Goal: Task Accomplishment & Management: Manage account settings

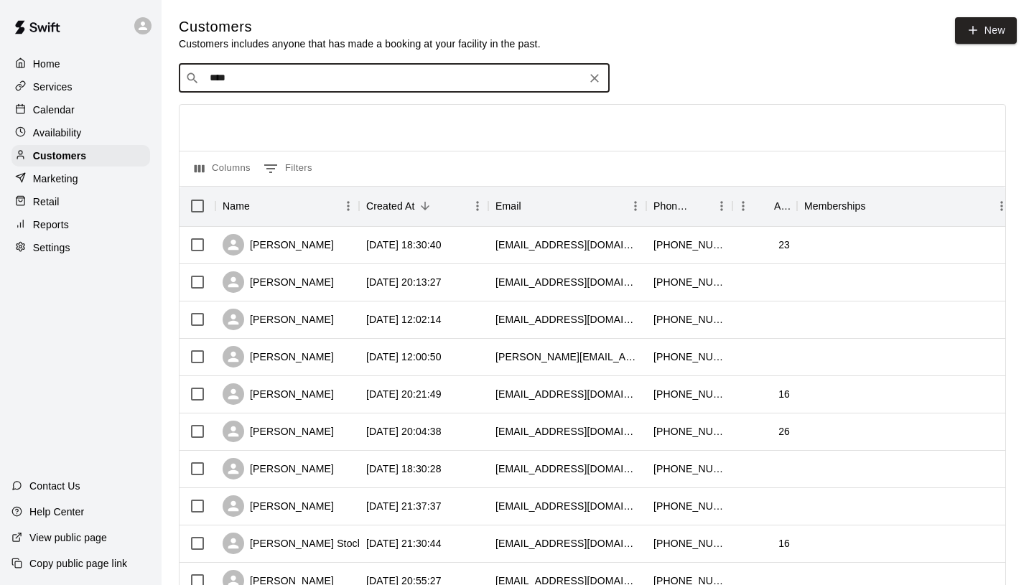
type input "*****"
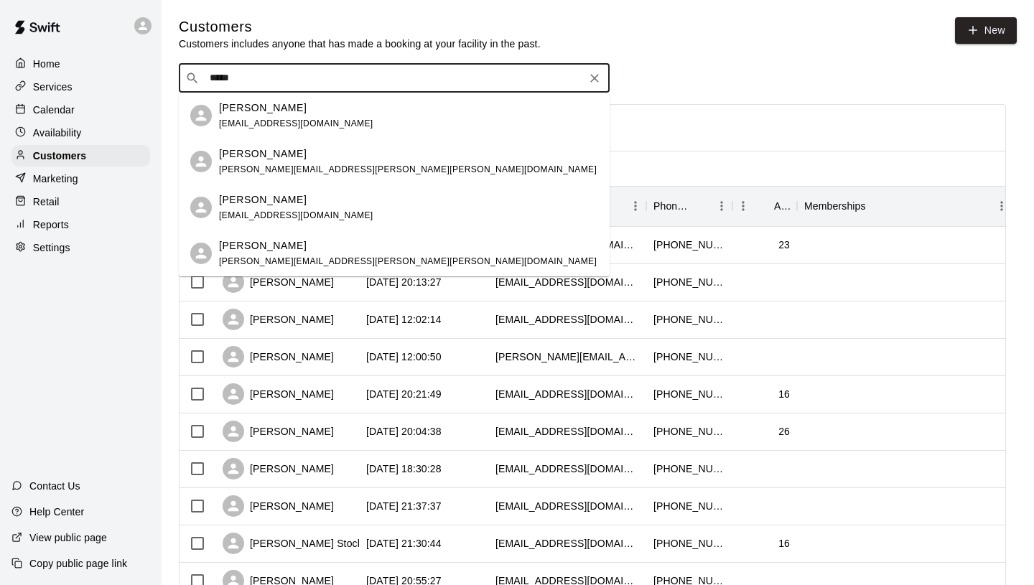
click at [323, 165] on span "[PERSON_NAME][EMAIL_ADDRESS][PERSON_NAME][PERSON_NAME][DOMAIN_NAME]" at bounding box center [408, 170] width 378 height 10
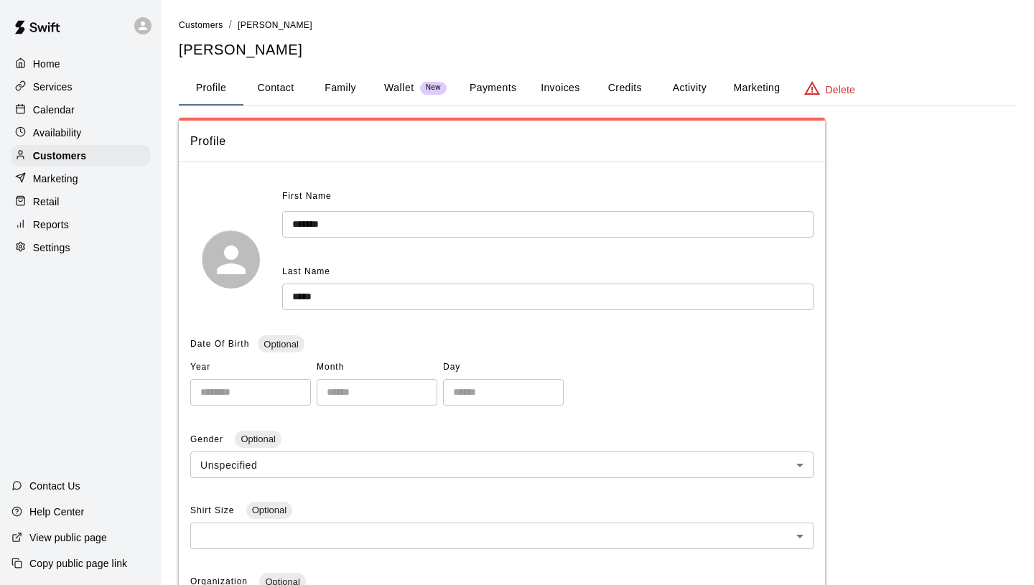
click at [618, 89] on button "Credits" at bounding box center [625, 88] width 65 height 34
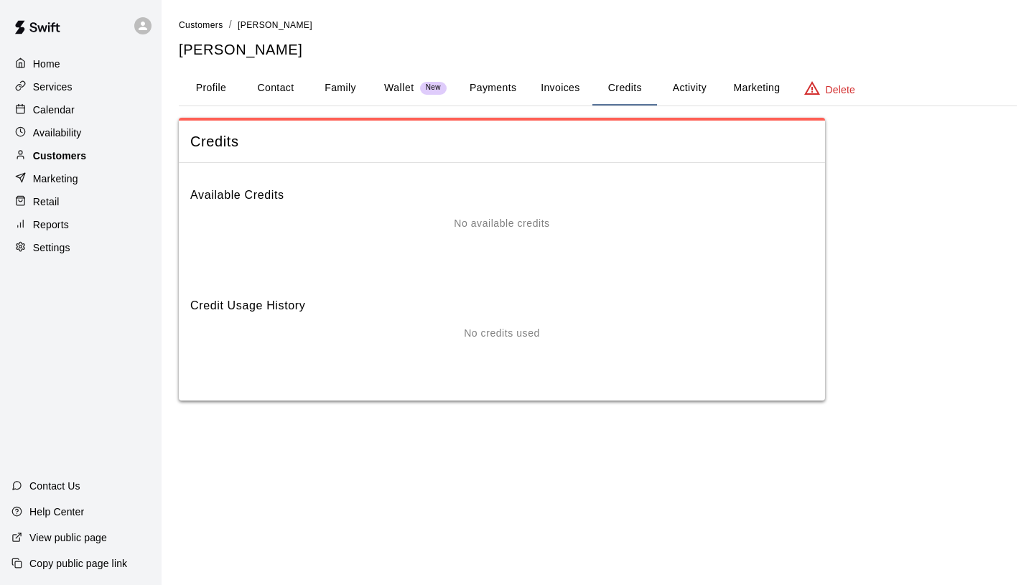
click at [142, 153] on div "Customers" at bounding box center [80, 156] width 139 height 22
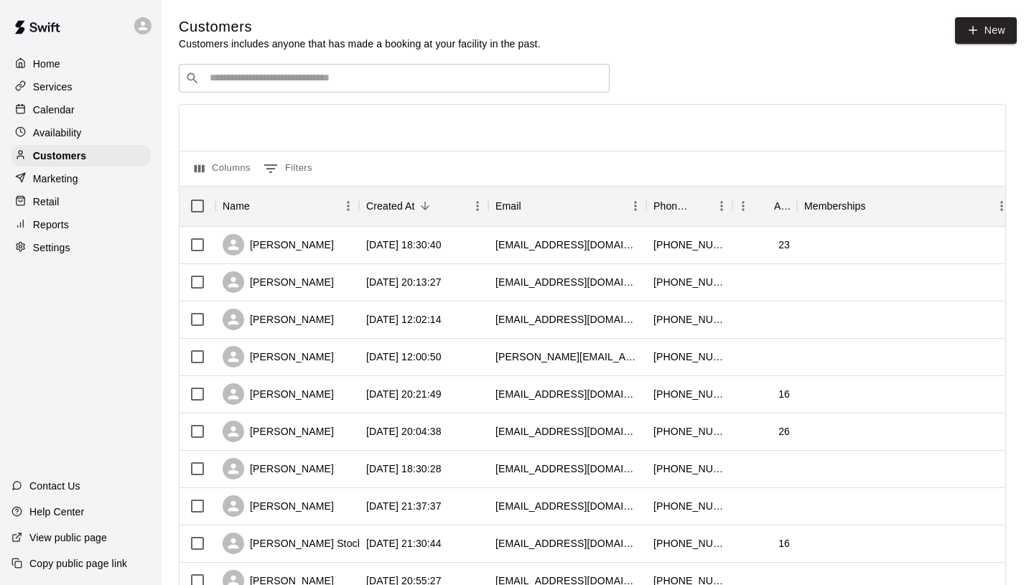
click at [290, 73] on input "Search customers by name or email" at bounding box center [404, 78] width 398 height 14
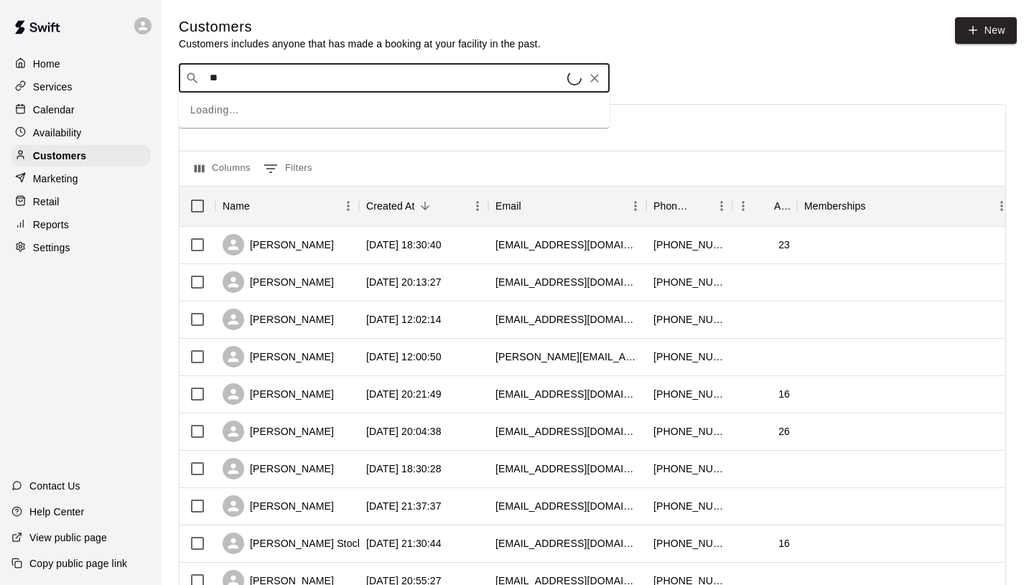
type input "***"
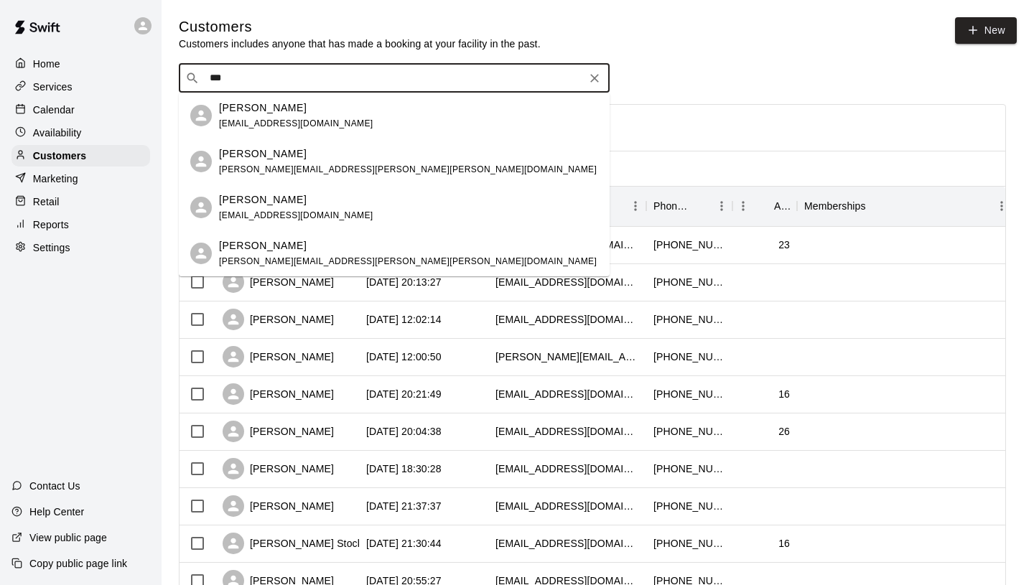
click at [325, 165] on span "[PERSON_NAME][EMAIL_ADDRESS][PERSON_NAME][PERSON_NAME][DOMAIN_NAME]" at bounding box center [408, 170] width 378 height 10
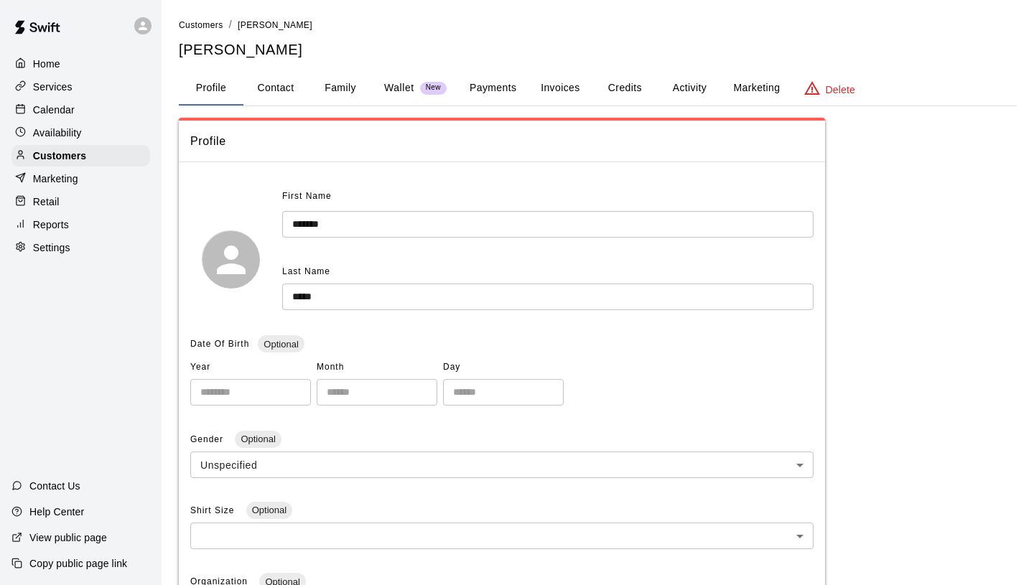
click at [621, 85] on button "Credits" at bounding box center [625, 88] width 65 height 34
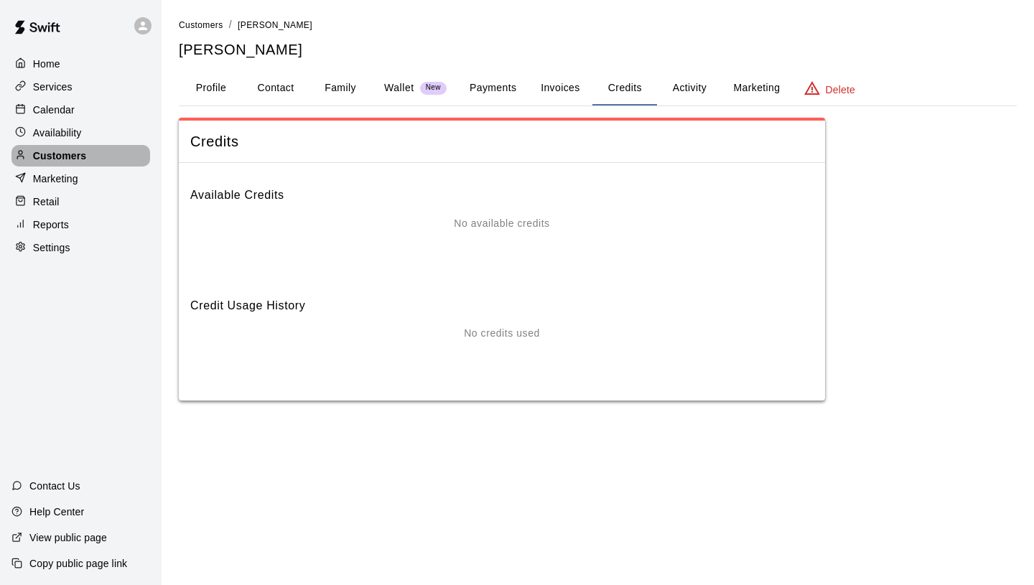
click at [85, 154] on p "Customers" at bounding box center [59, 156] width 53 height 14
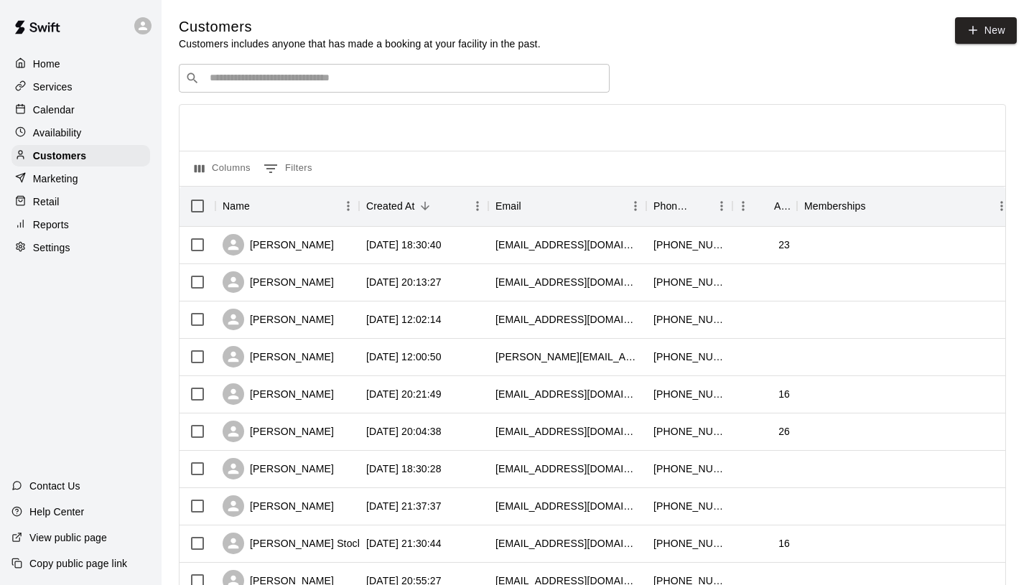
click at [322, 75] on input "Search customers by name or email" at bounding box center [404, 78] width 398 height 14
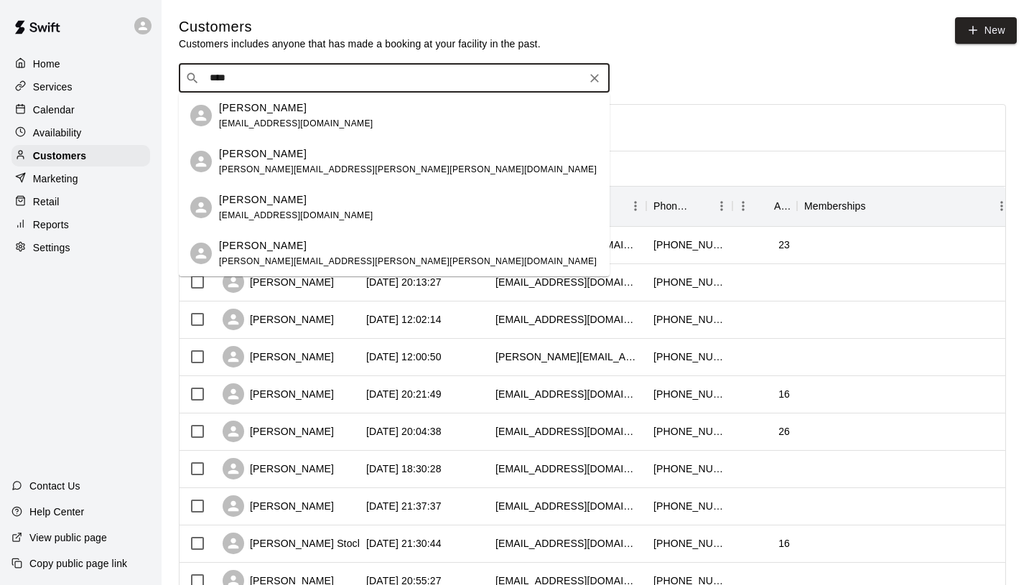
type input "*****"
click at [310, 221] on div "[PERSON_NAME] [EMAIL_ADDRESS][DOMAIN_NAME]" at bounding box center [296, 208] width 154 height 31
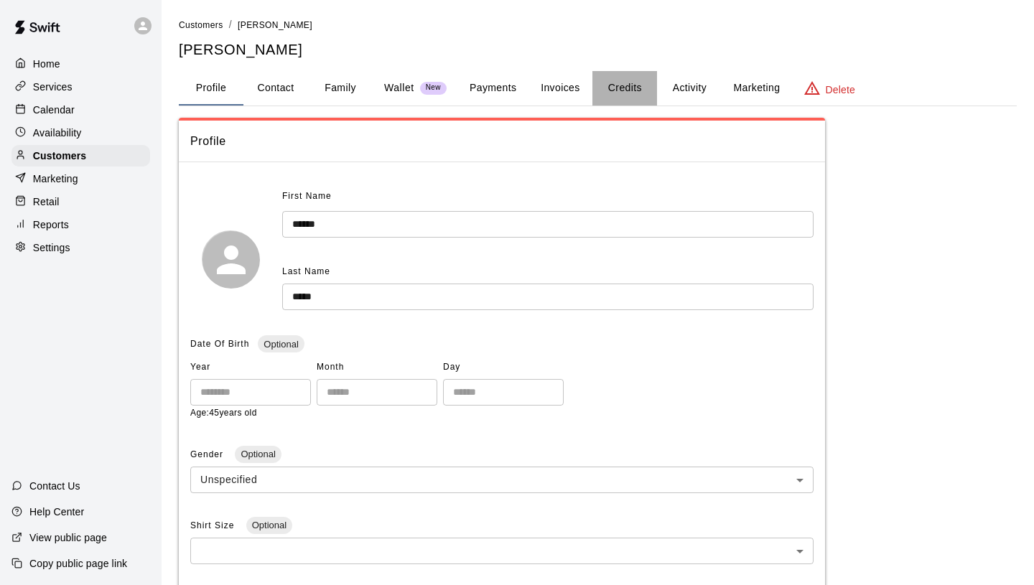
click at [629, 86] on button "Credits" at bounding box center [625, 88] width 65 height 34
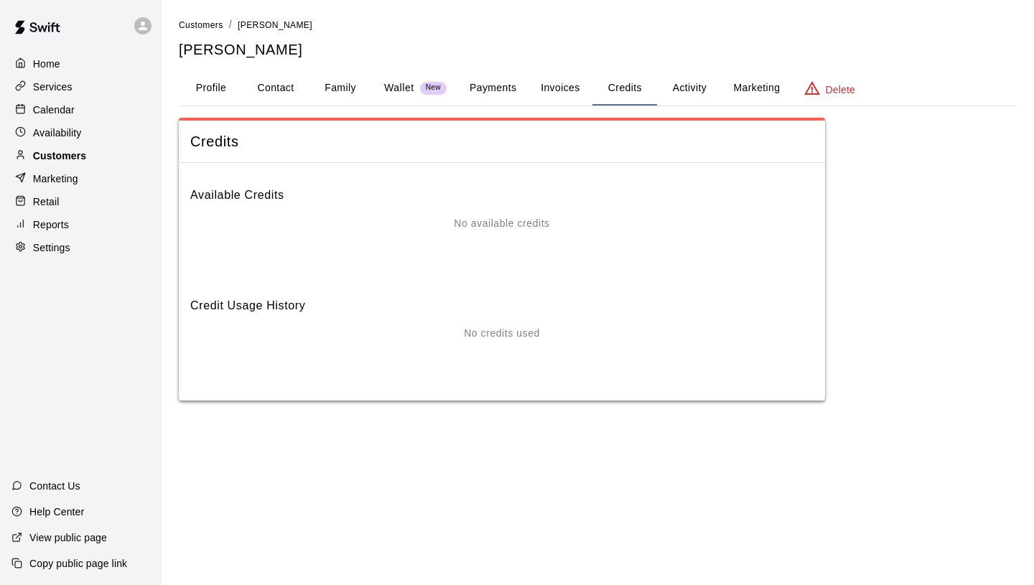
click at [92, 153] on div "Customers" at bounding box center [80, 156] width 139 height 22
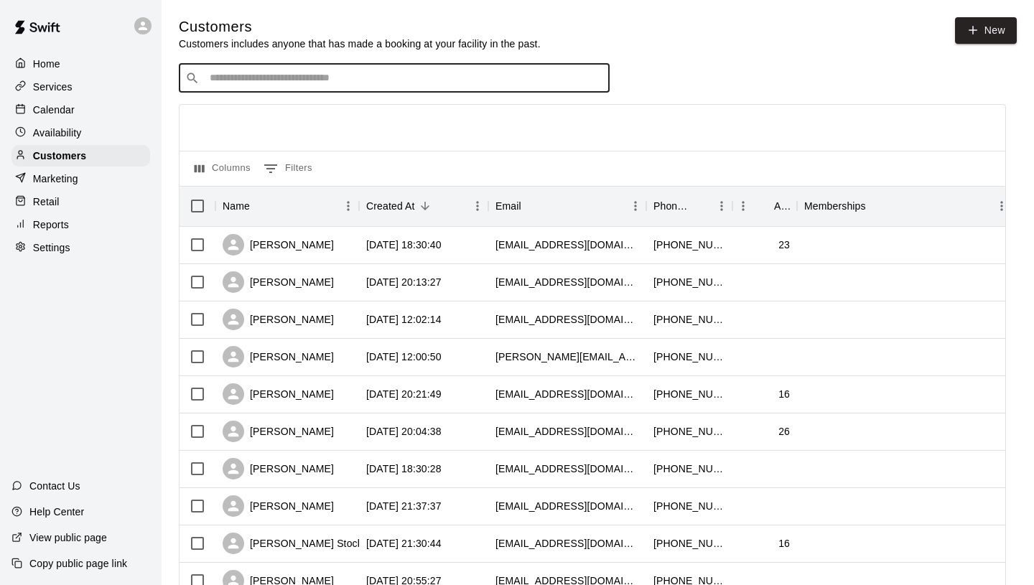
click at [317, 73] on input "Search customers by name or email" at bounding box center [404, 78] width 398 height 14
type input "*****"
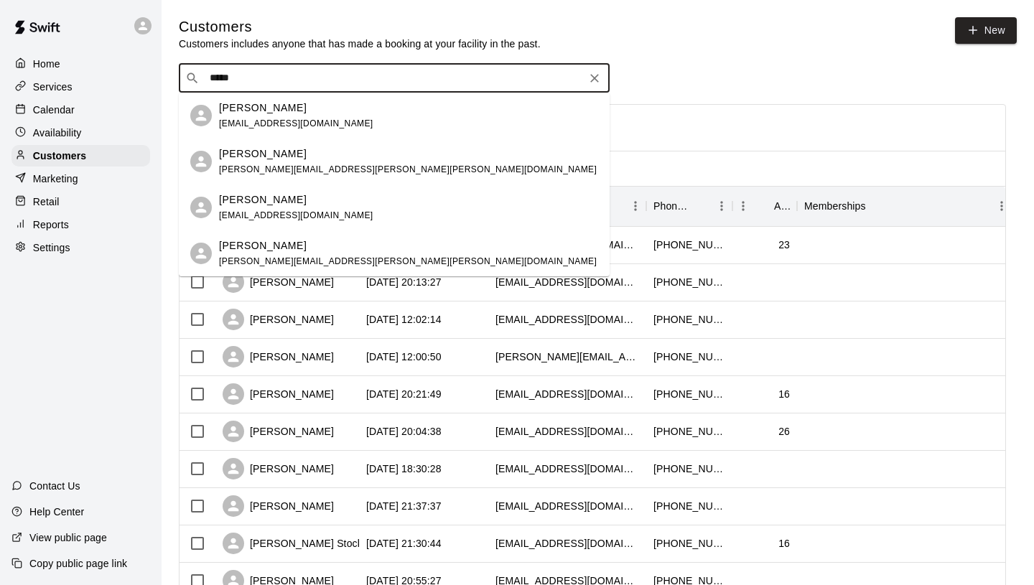
click at [291, 252] on div "[PERSON_NAME]" at bounding box center [408, 245] width 378 height 15
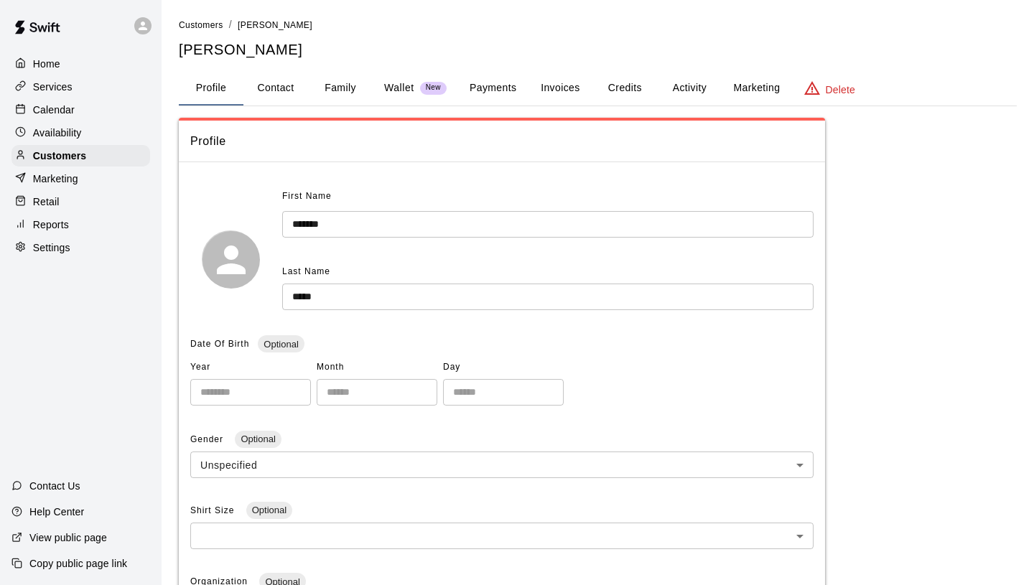
click at [638, 85] on button "Credits" at bounding box center [625, 88] width 65 height 34
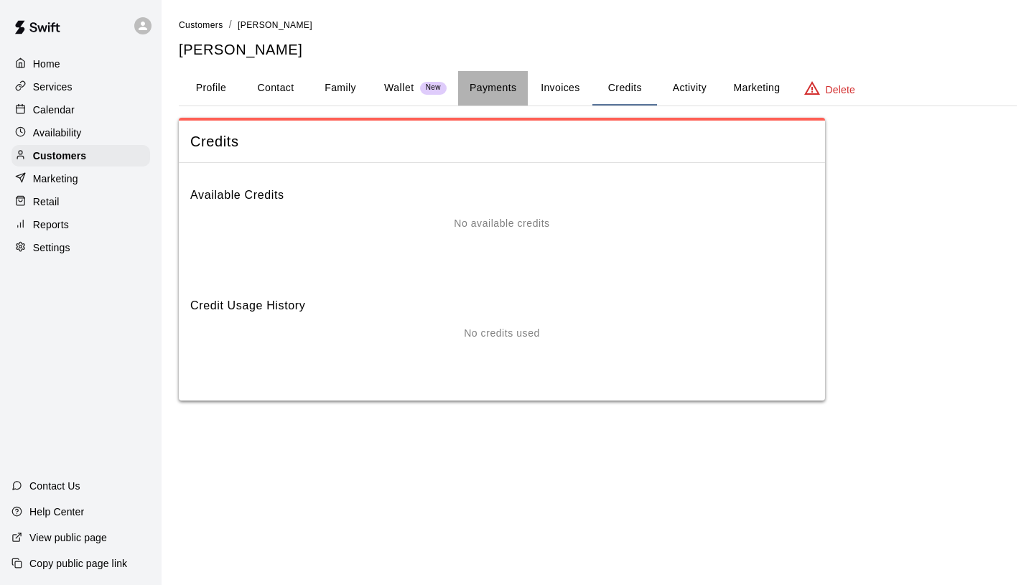
click at [493, 84] on button "Payments" at bounding box center [493, 88] width 70 height 34
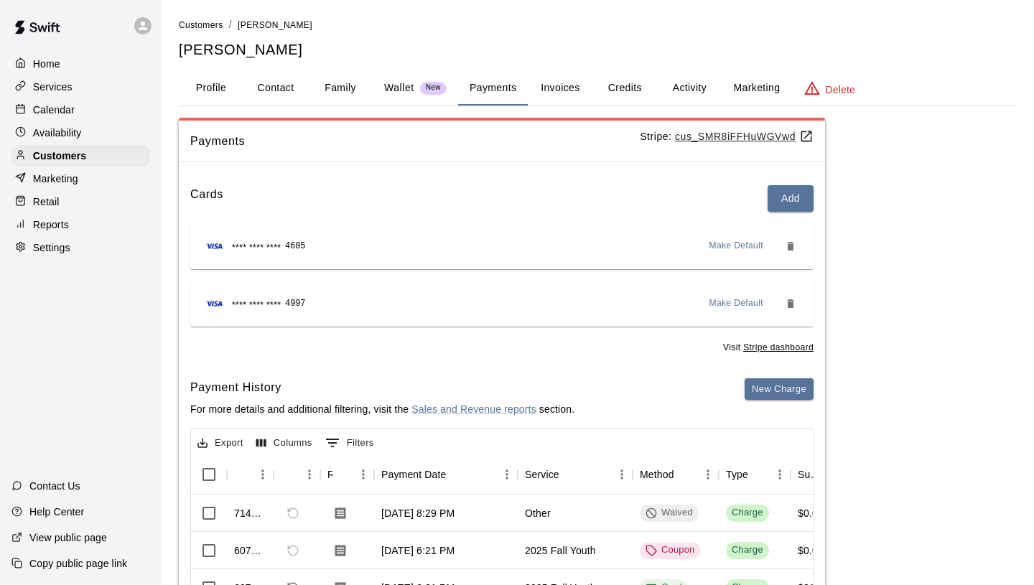
click at [402, 85] on p "Wallet" at bounding box center [399, 87] width 30 height 15
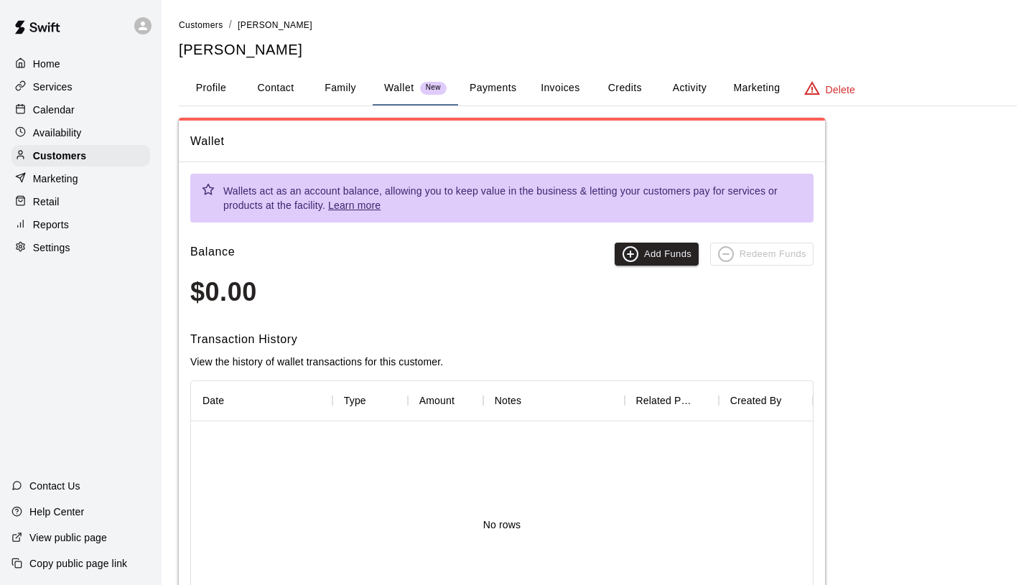
click at [88, 221] on div "Reports" at bounding box center [80, 225] width 139 height 22
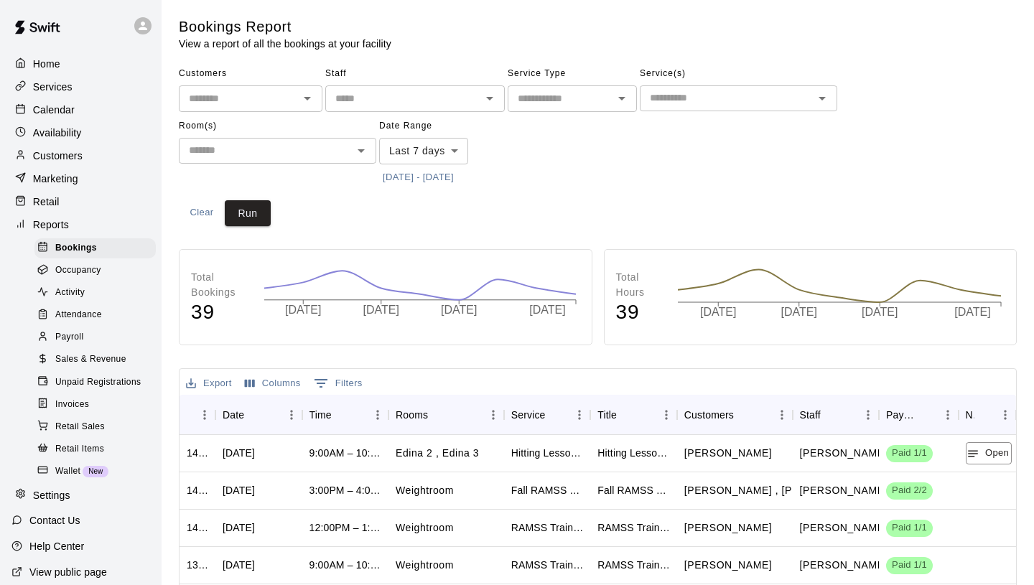
click at [93, 384] on span "Unpaid Registrations" at bounding box center [97, 383] width 85 height 14
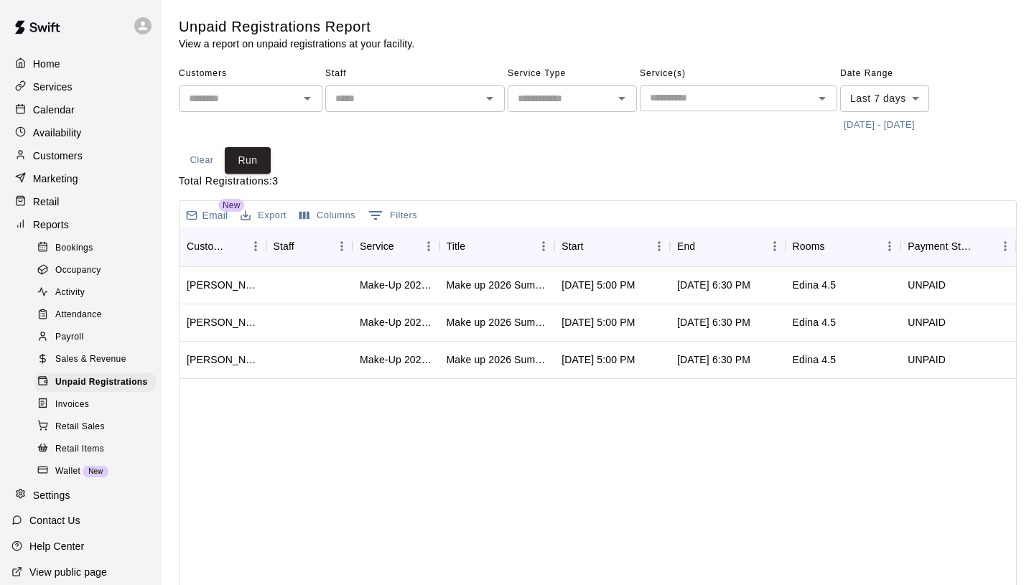
click at [94, 335] on div "Payroll" at bounding box center [94, 338] width 121 height 20
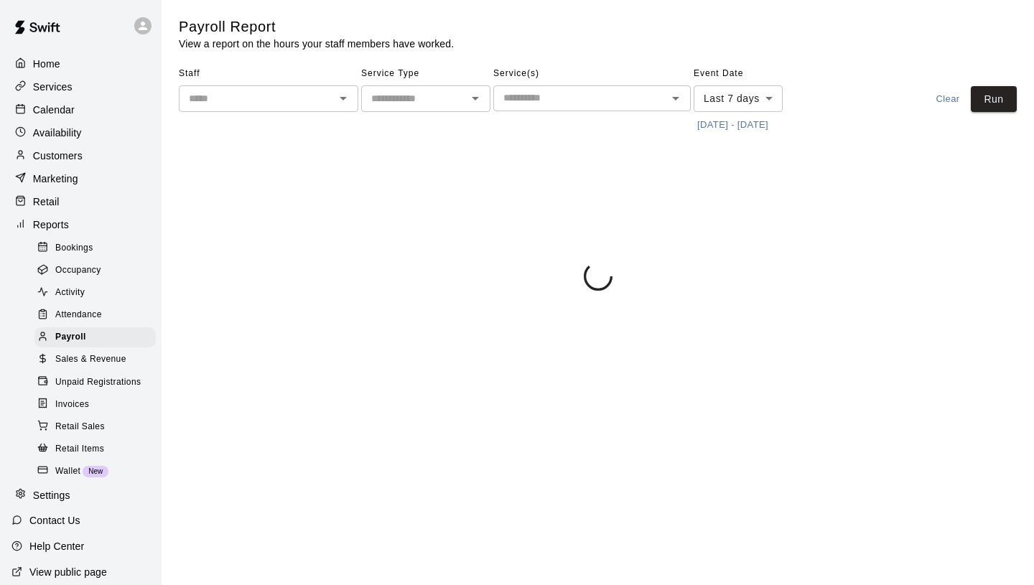
click at [100, 312] on span "Attendance" at bounding box center [78, 315] width 47 height 14
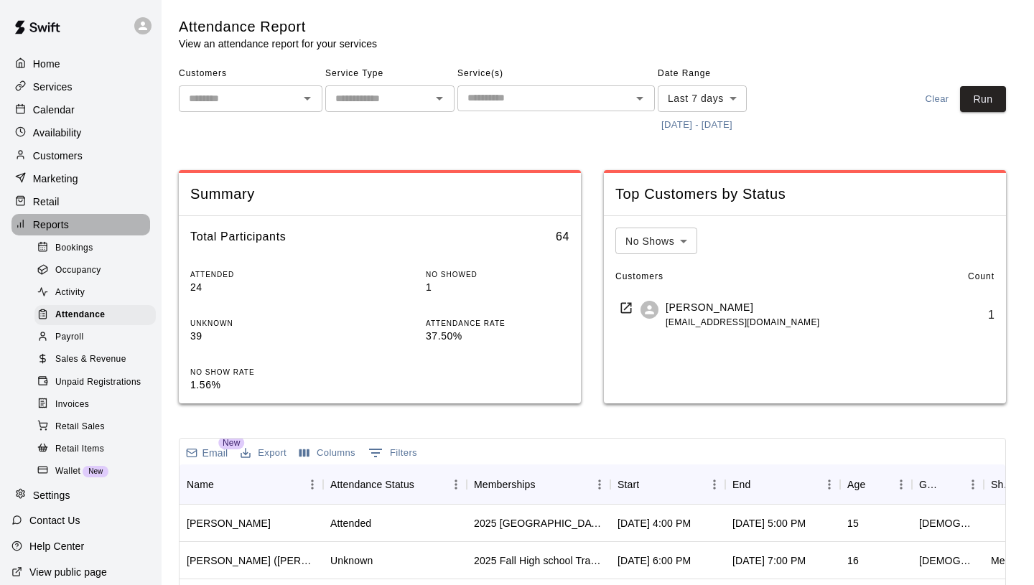
click at [87, 223] on div "Reports" at bounding box center [80, 225] width 139 height 22
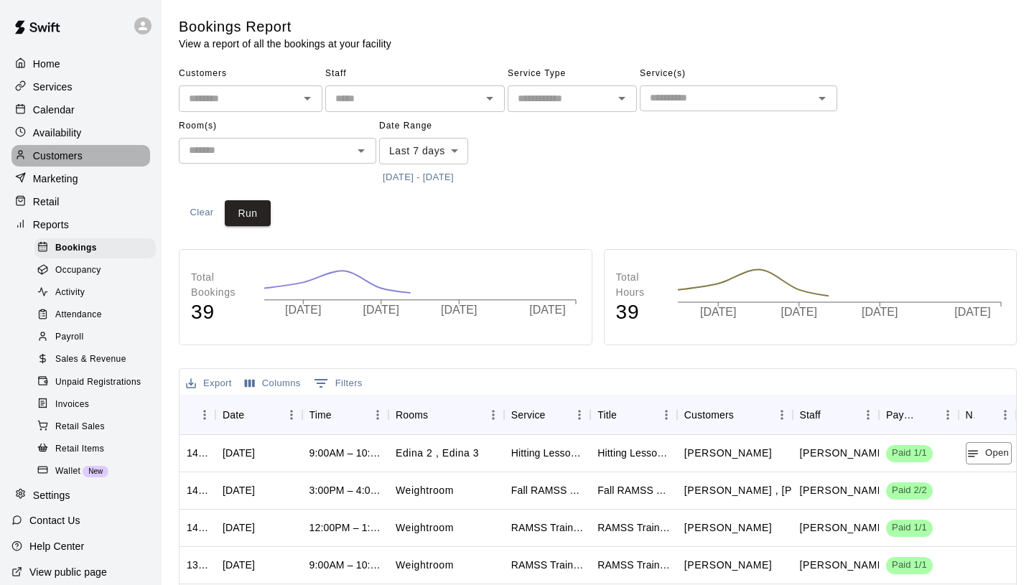
click at [79, 149] on p "Customers" at bounding box center [58, 156] width 50 height 14
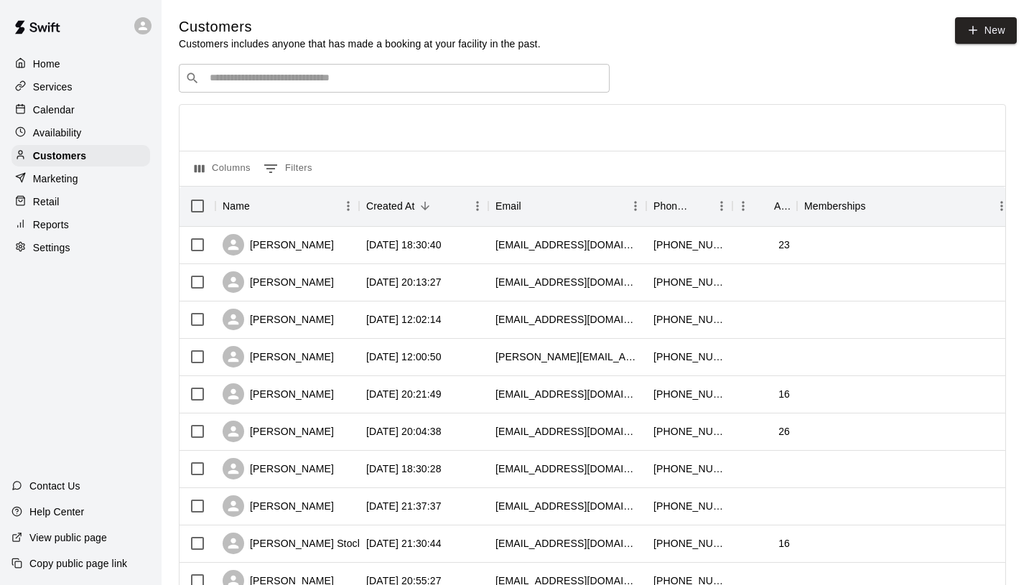
click at [297, 73] on input "Search customers by name or email" at bounding box center [404, 78] width 398 height 14
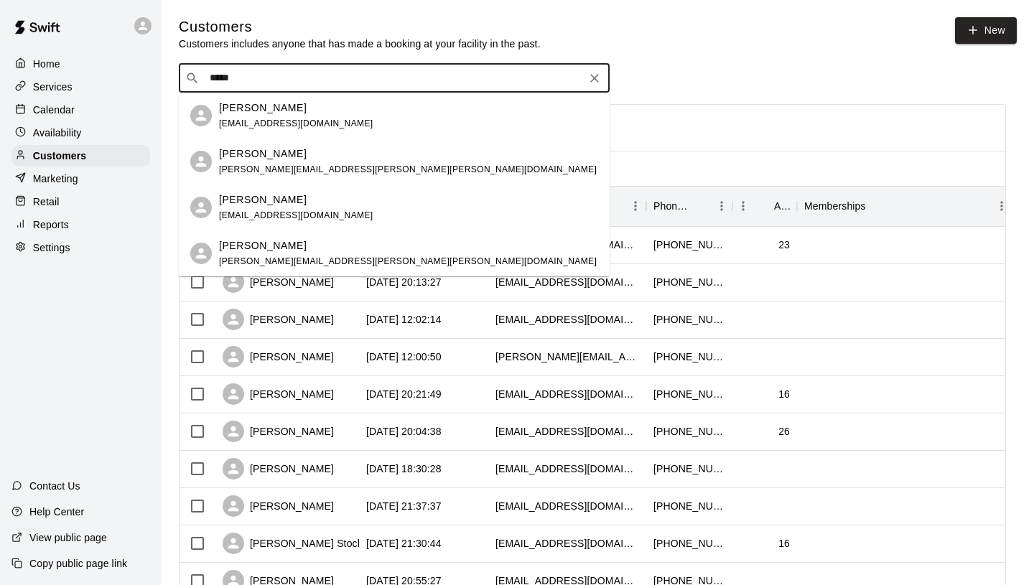
type input "*****"
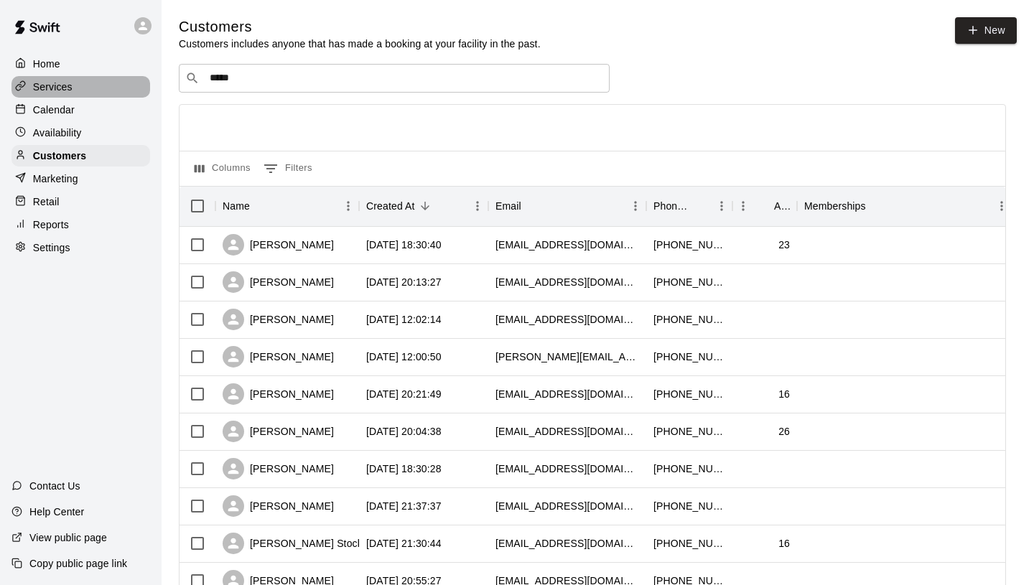
click at [91, 85] on div "Services" at bounding box center [80, 87] width 139 height 22
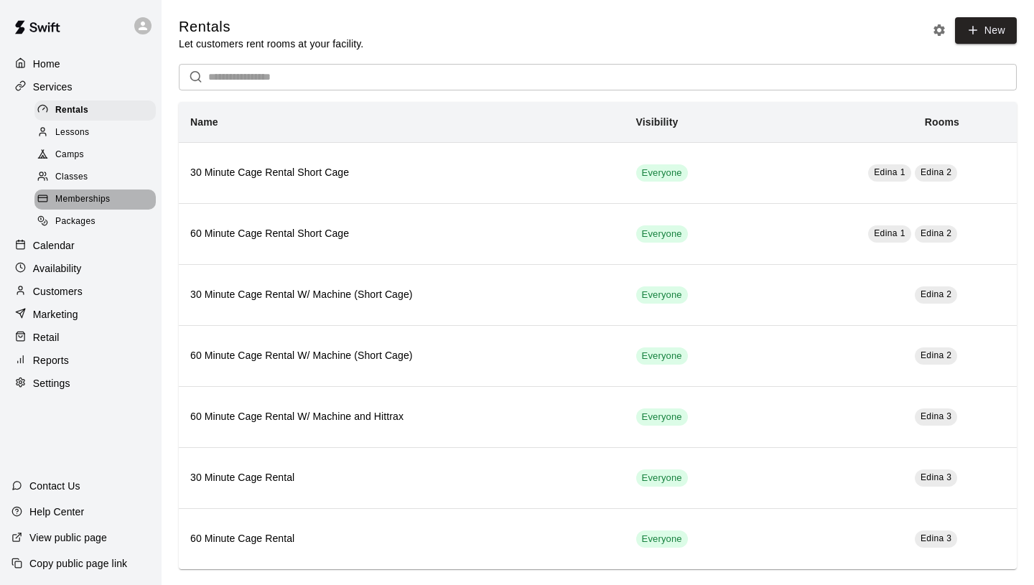
click at [88, 196] on span "Memberships" at bounding box center [82, 200] width 55 height 14
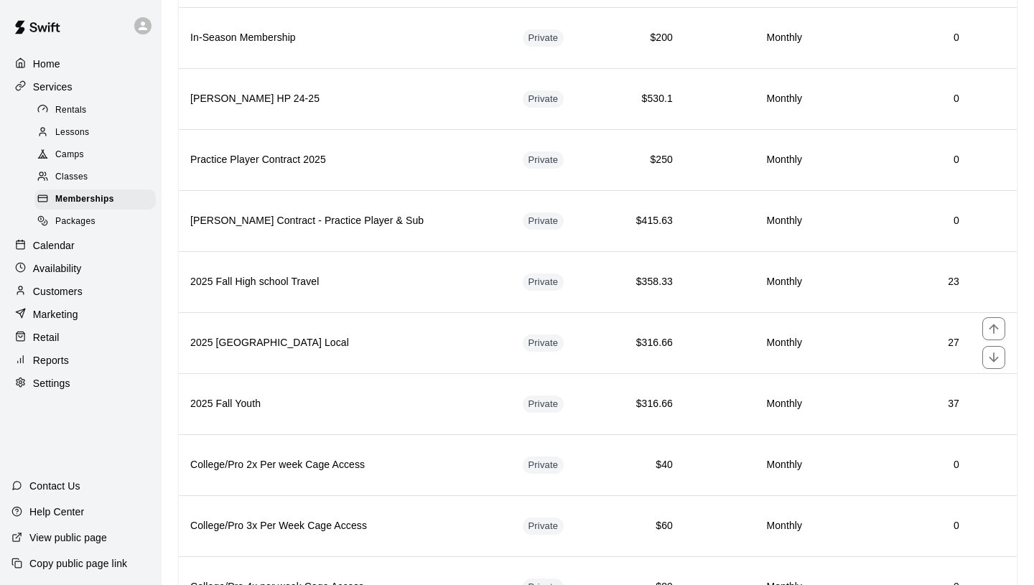
scroll to position [717, 0]
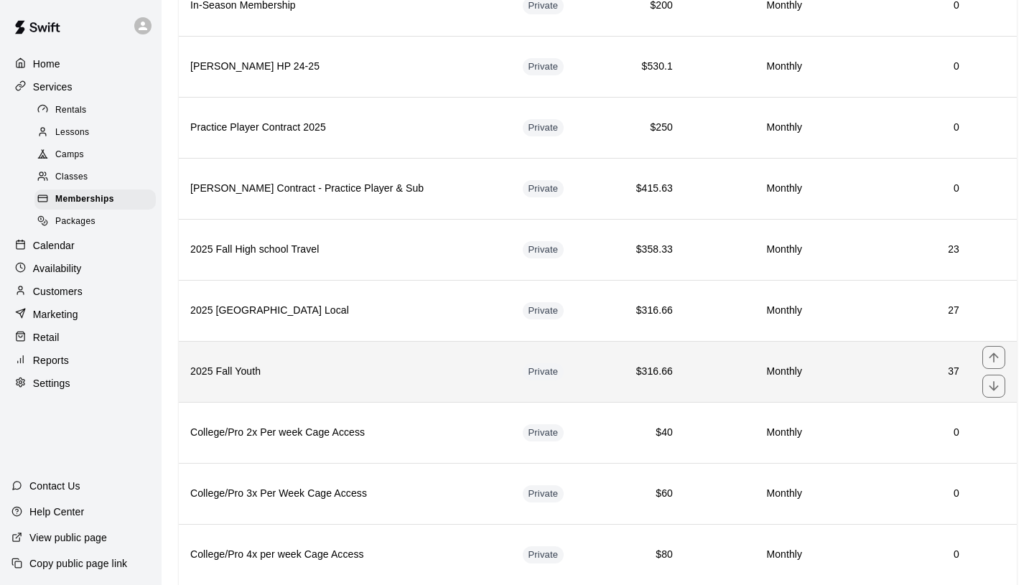
click at [376, 359] on th "2025 Fall Youth" at bounding box center [345, 371] width 333 height 61
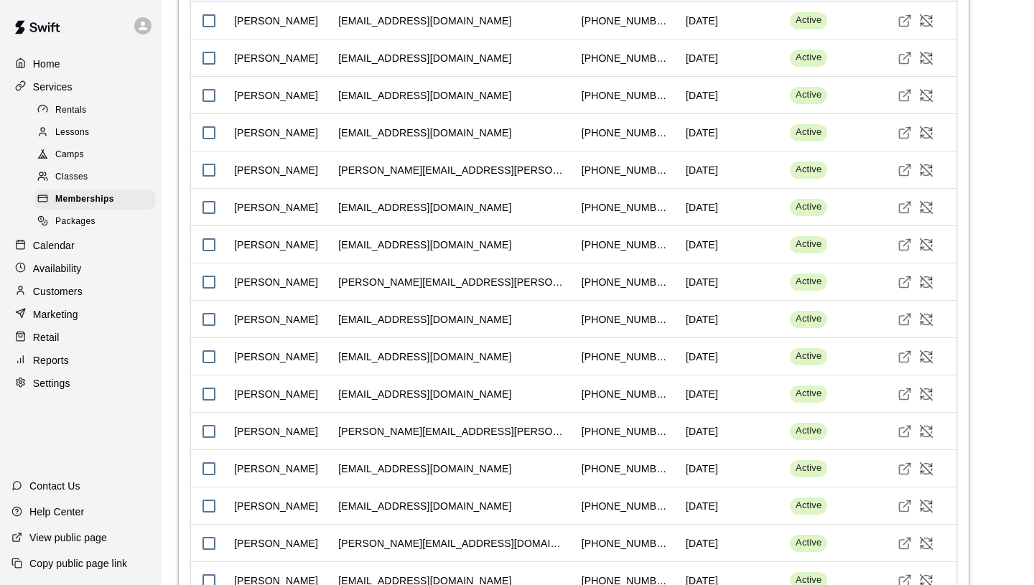
scroll to position [1782, 0]
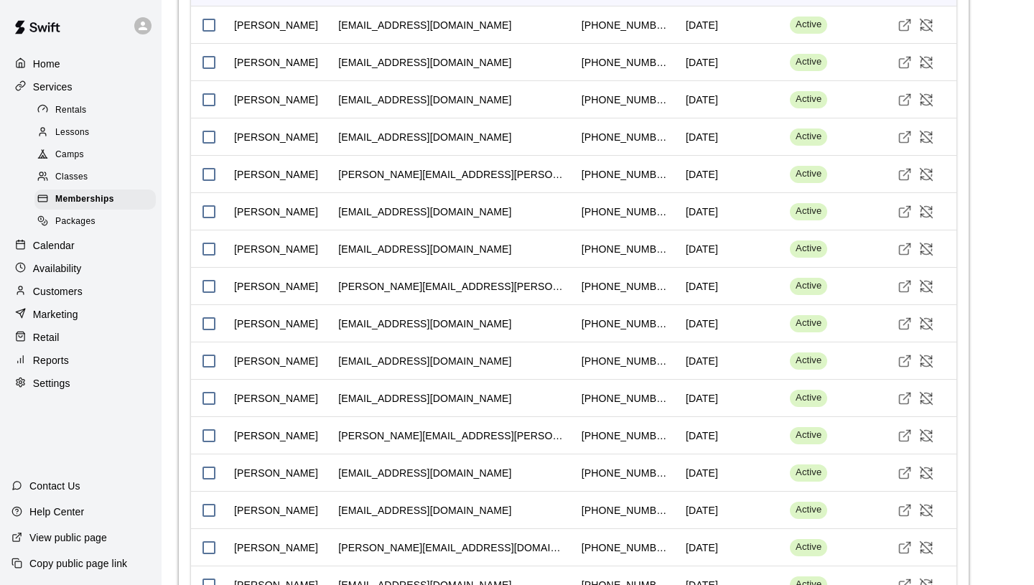
click at [81, 287] on p "Customers" at bounding box center [58, 291] width 50 height 14
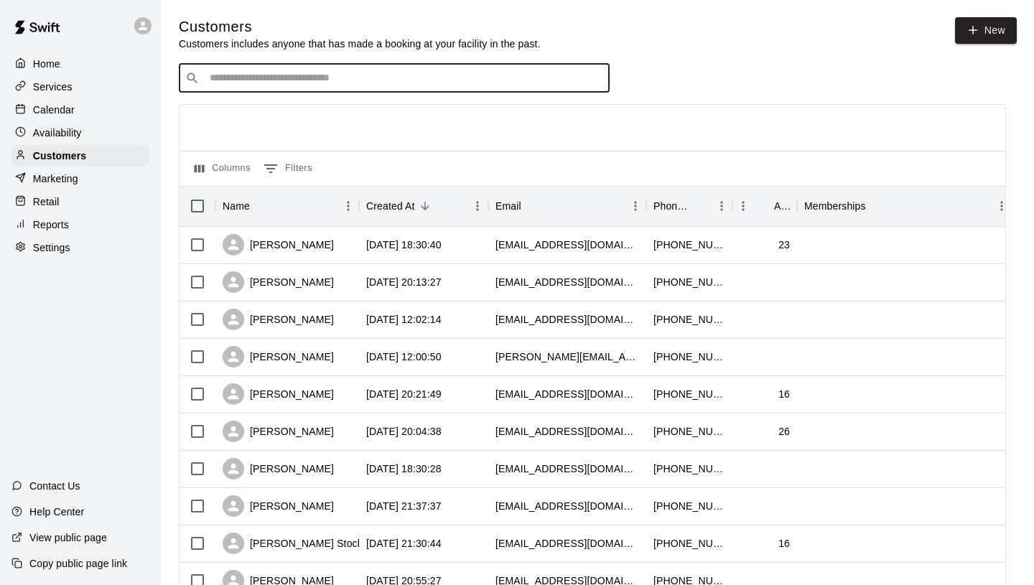
click at [259, 77] on input "Search customers by name or email" at bounding box center [404, 78] width 398 height 14
type input "*"
type input "*****"
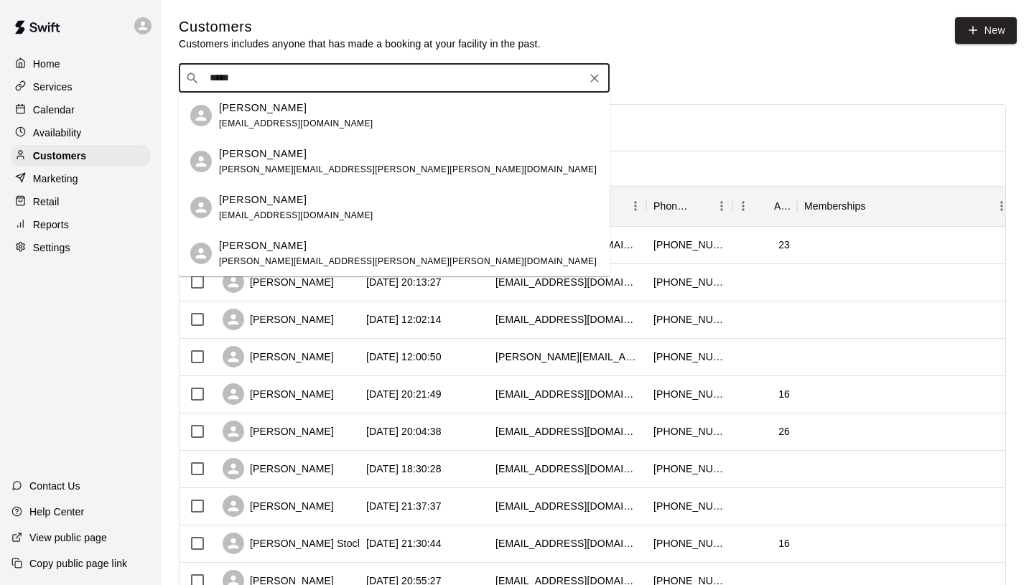
click at [272, 119] on span "[EMAIL_ADDRESS][DOMAIN_NAME]" at bounding box center [296, 124] width 154 height 10
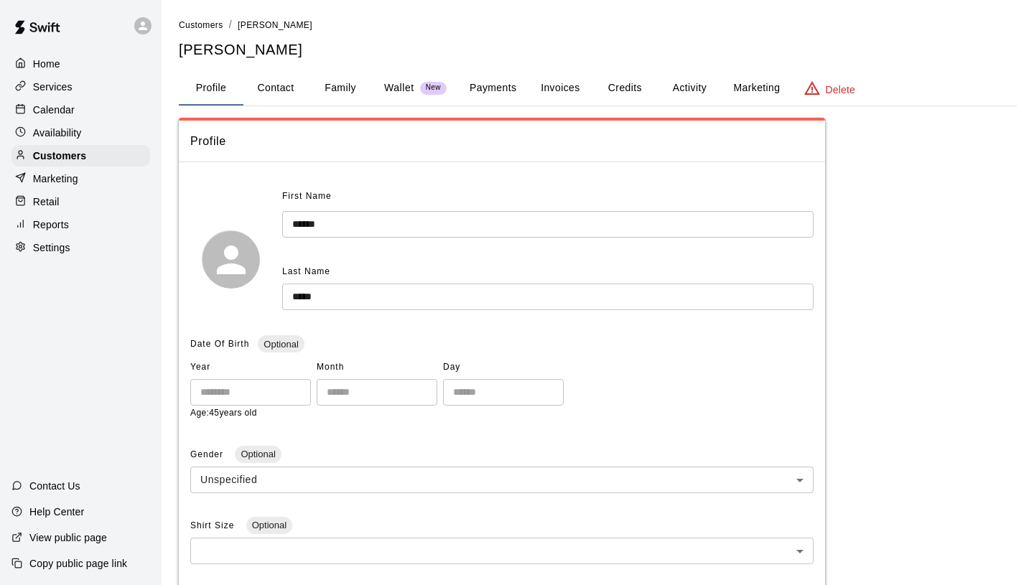
click at [504, 85] on button "Payments" at bounding box center [493, 88] width 70 height 34
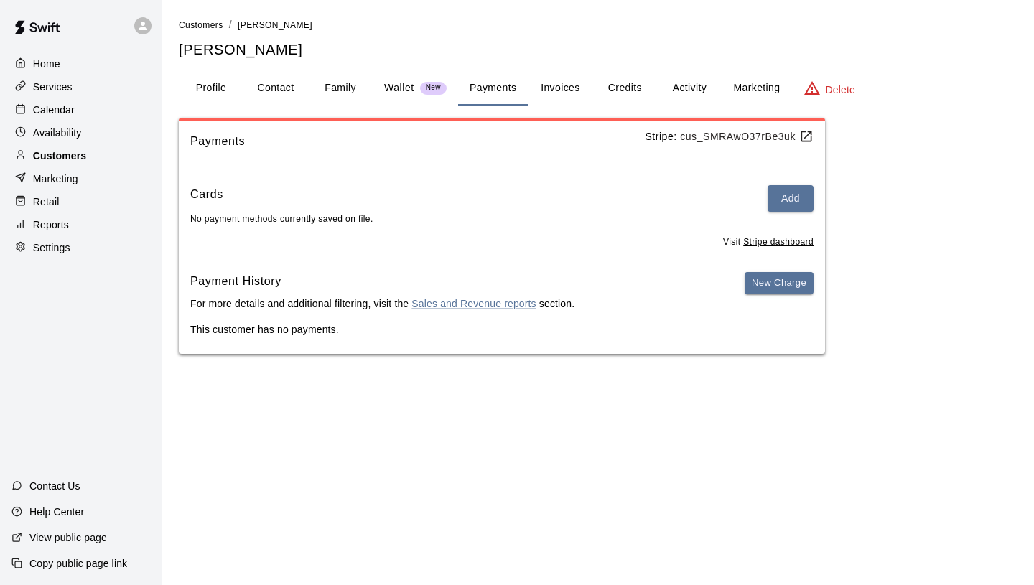
click at [133, 157] on div "Customers" at bounding box center [80, 156] width 139 height 22
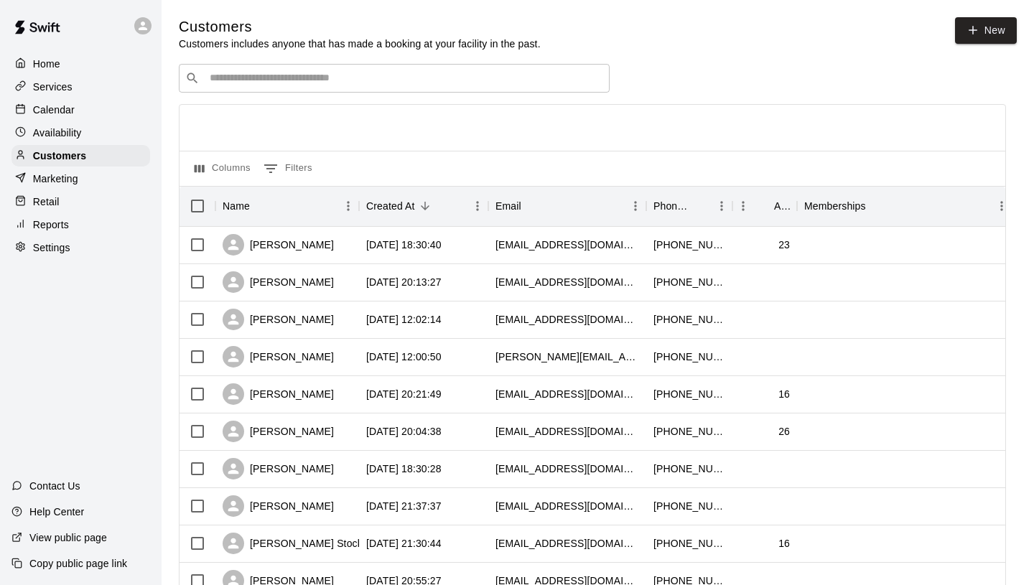
click at [445, 78] on input "Search customers by name or email" at bounding box center [404, 78] width 398 height 14
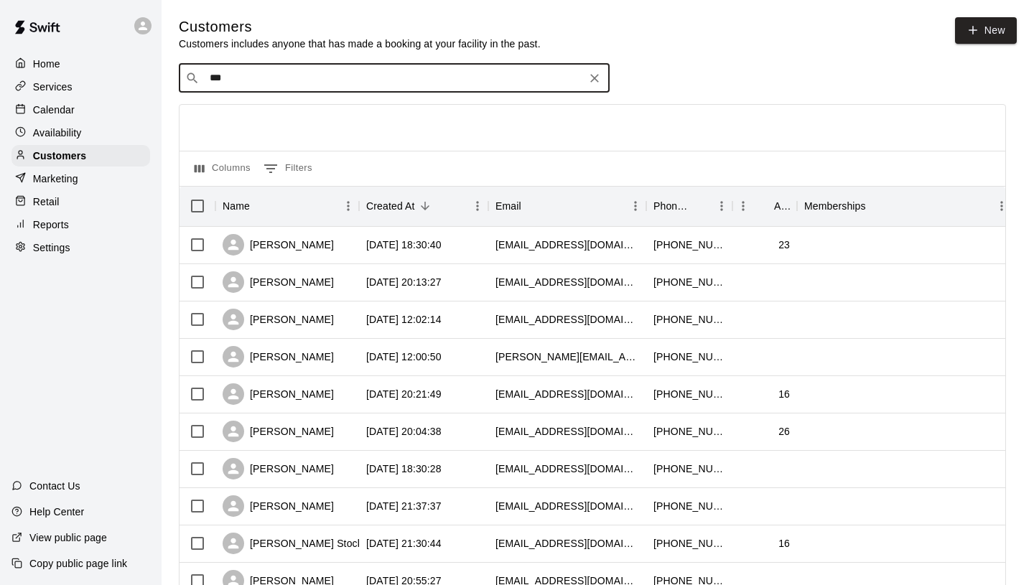
type input "****"
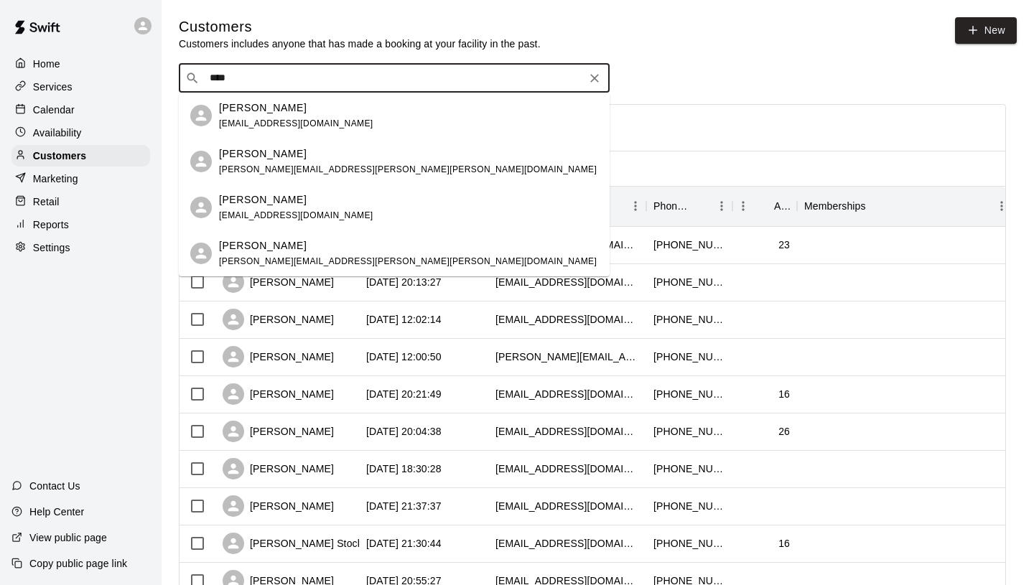
click at [313, 171] on span "[PERSON_NAME][EMAIL_ADDRESS][PERSON_NAME][PERSON_NAME][DOMAIN_NAME]" at bounding box center [408, 170] width 378 height 10
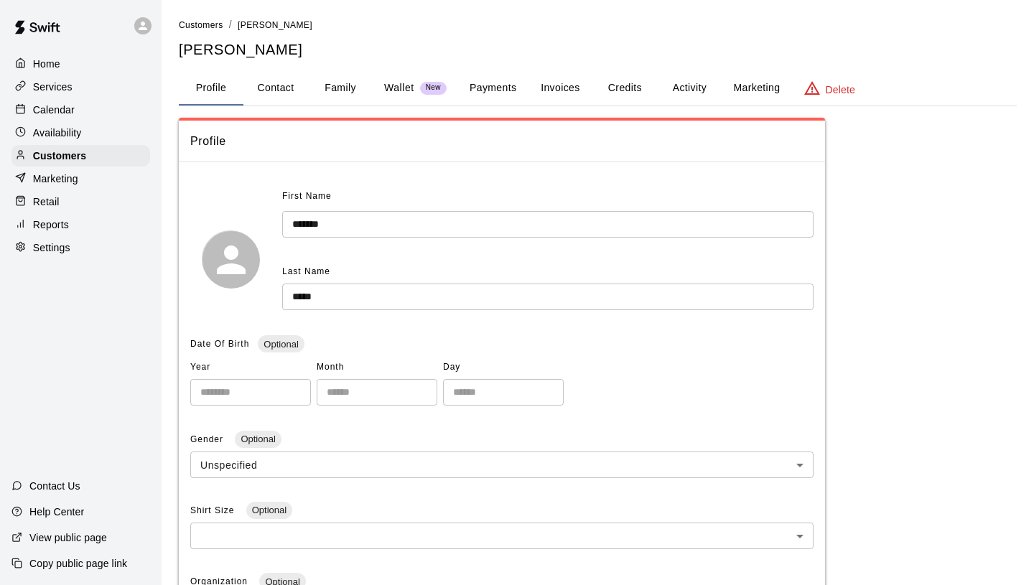
click at [510, 88] on button "Payments" at bounding box center [493, 88] width 70 height 34
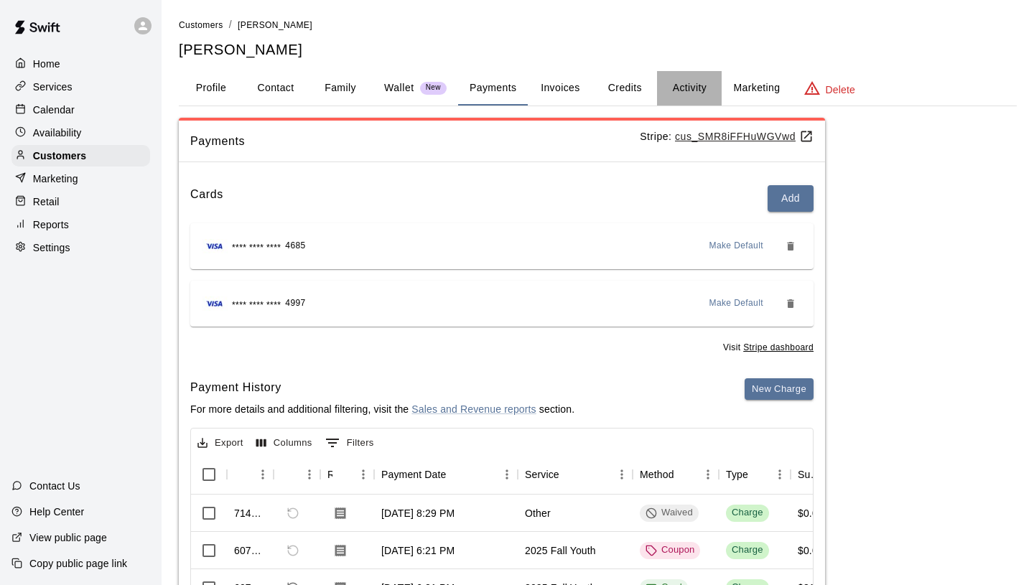
click at [691, 91] on button "Activity" at bounding box center [689, 88] width 65 height 34
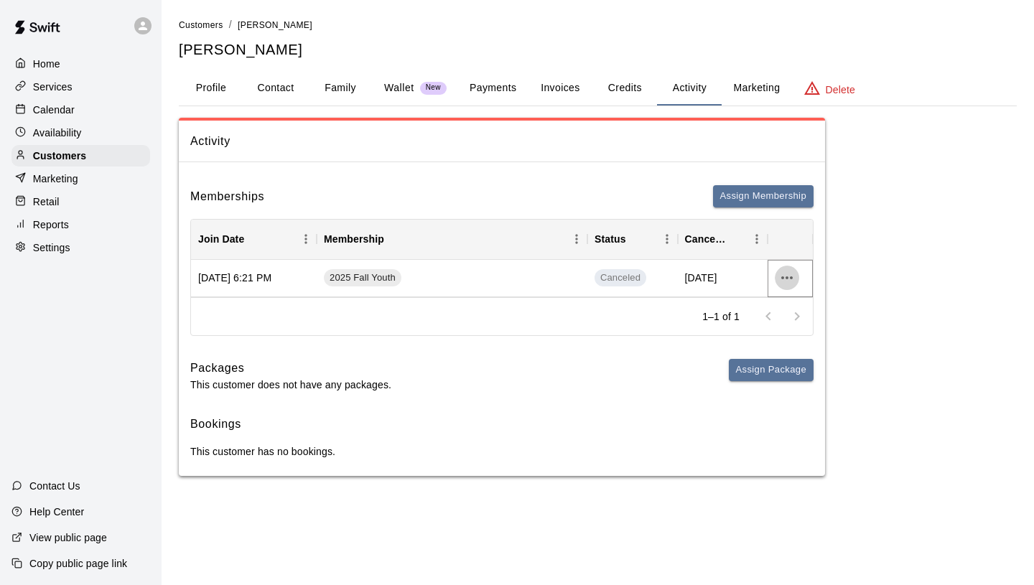
click at [789, 276] on icon "more actions" at bounding box center [787, 277] width 17 height 17
click at [793, 313] on li "View details" at bounding box center [815, 308] width 81 height 24
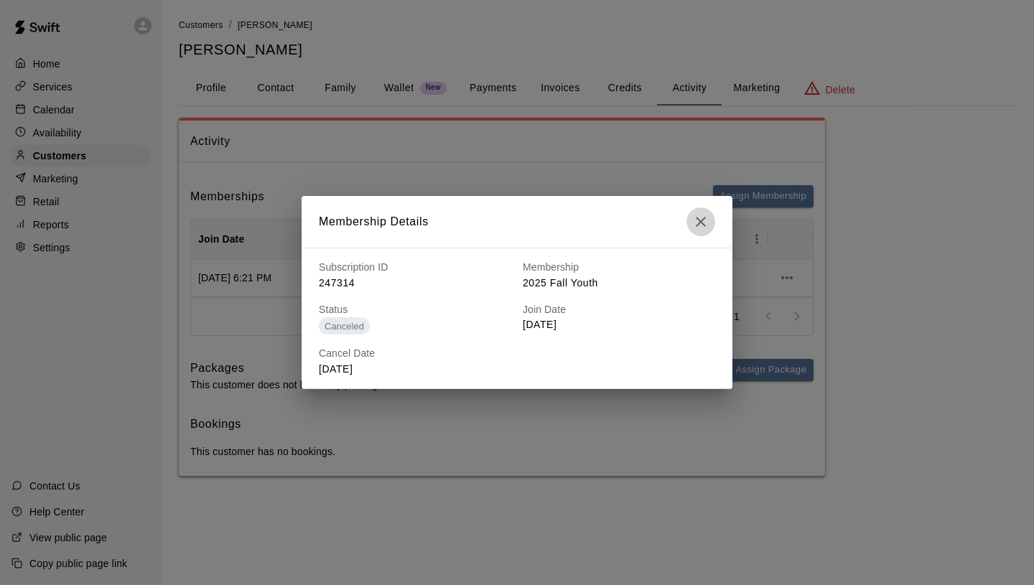
click at [708, 221] on icon "button" at bounding box center [700, 221] width 17 height 17
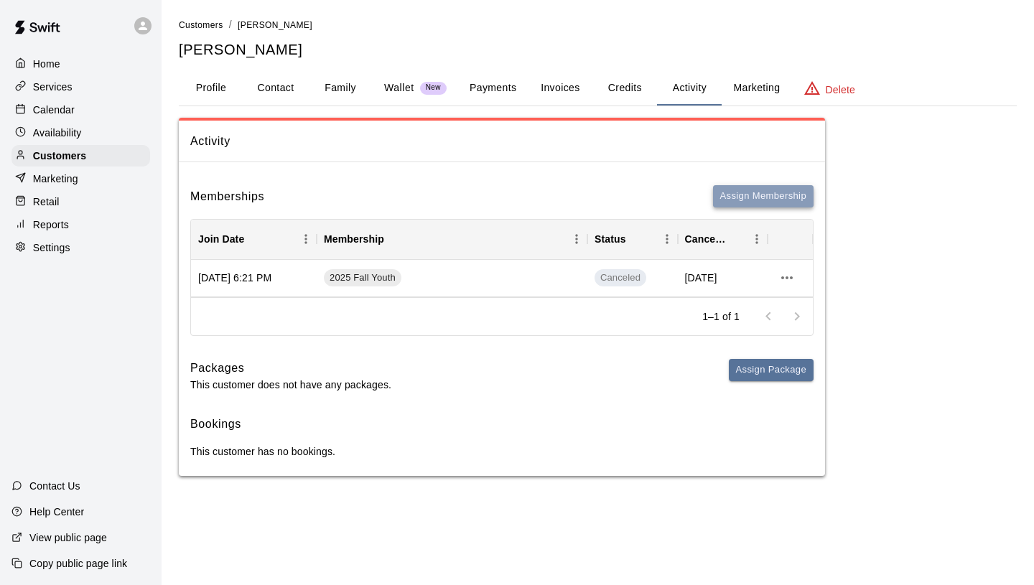
click at [764, 202] on button "Assign Membership" at bounding box center [763, 196] width 101 height 22
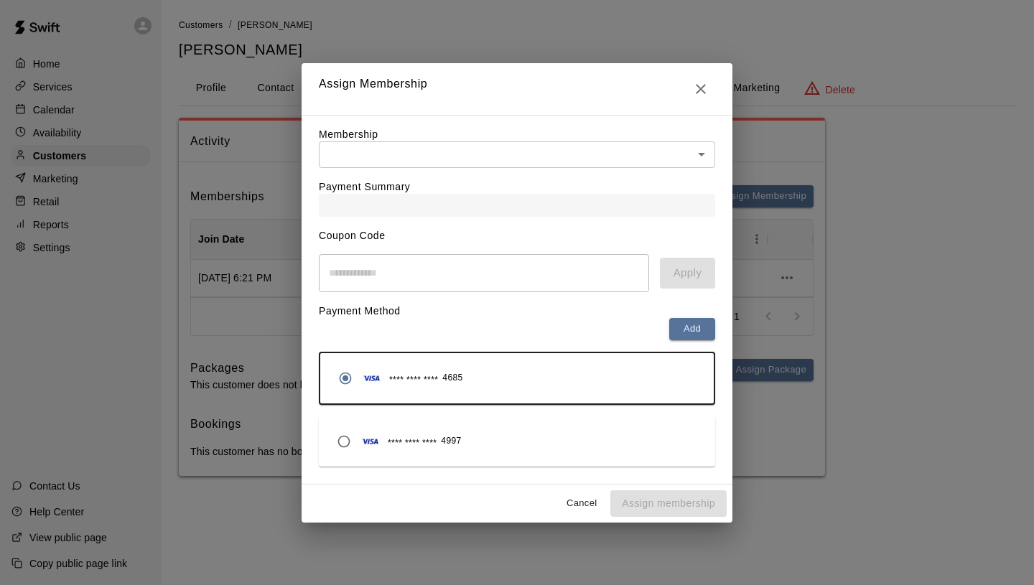
click at [419, 154] on body "Home Services Calendar Availability Customers Marketing Retail Reports Settings…" at bounding box center [517, 252] width 1034 height 505
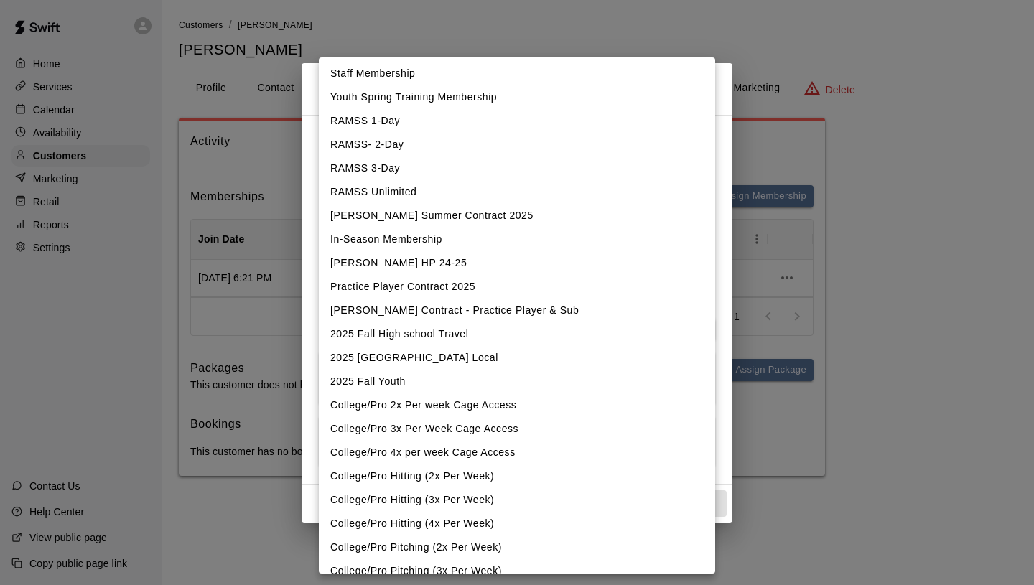
scroll to position [65, 0]
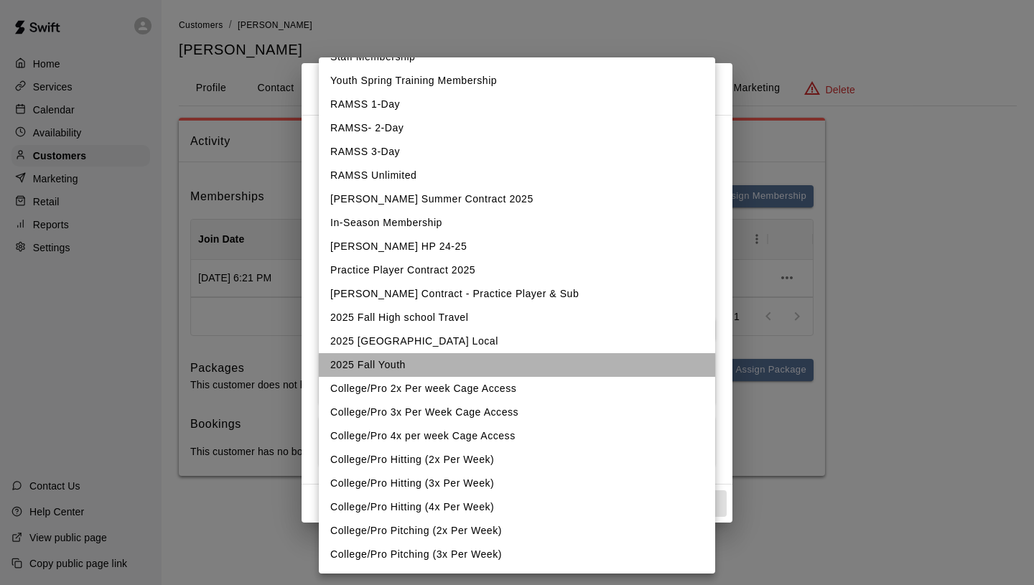
click at [399, 363] on li "2025 Fall Youth" at bounding box center [517, 365] width 397 height 24
type input "**********"
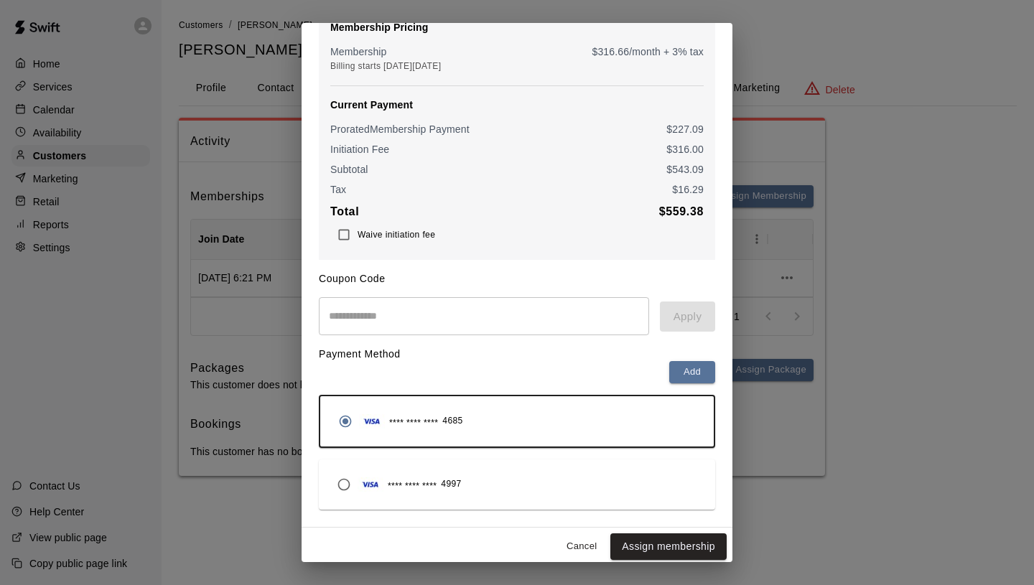
scroll to position [149, 0]
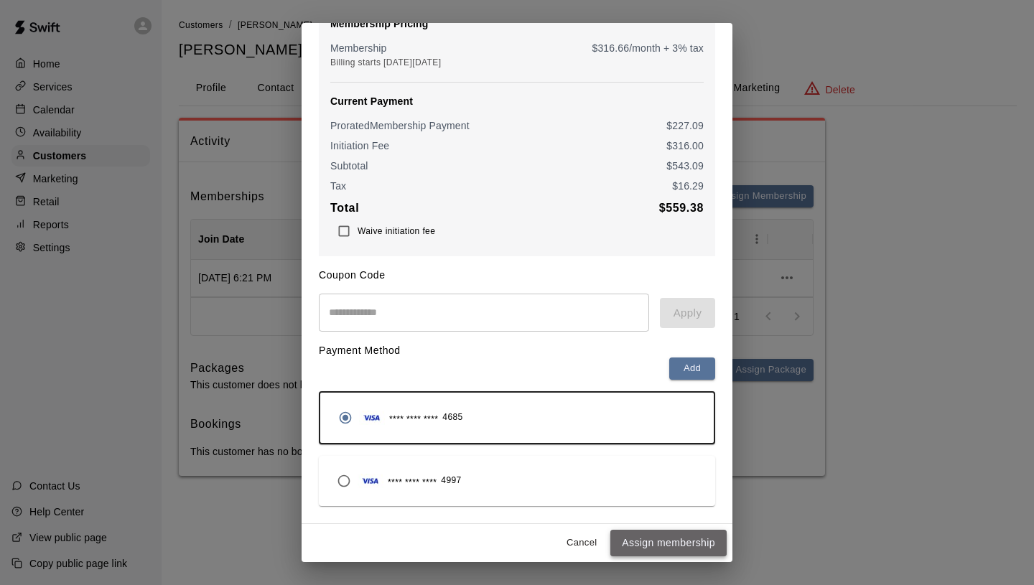
click at [672, 547] on button "Assign membership" at bounding box center [669, 543] width 116 height 27
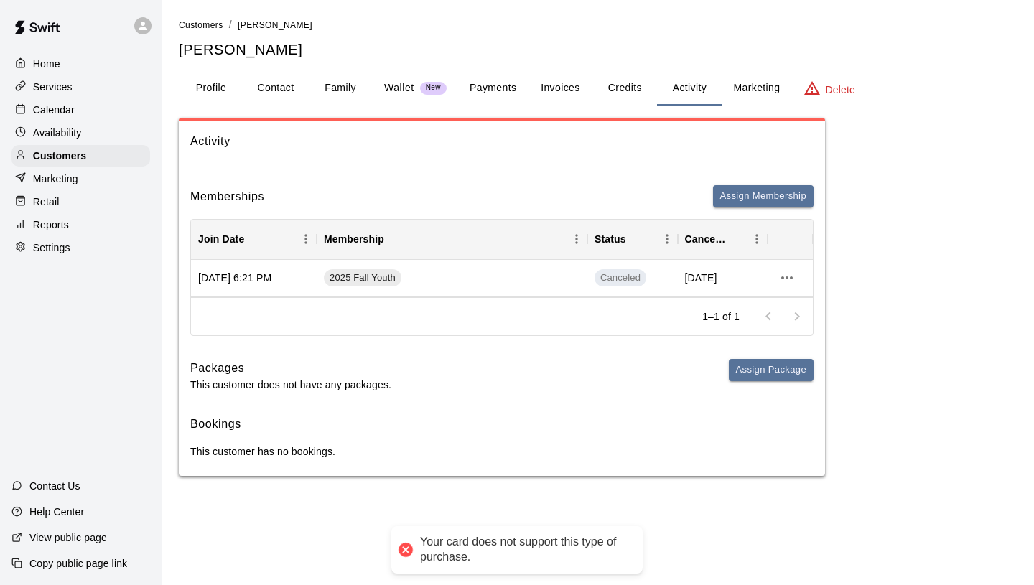
scroll to position [0, 0]
click at [759, 195] on button "Assign Membership" at bounding box center [763, 196] width 101 height 22
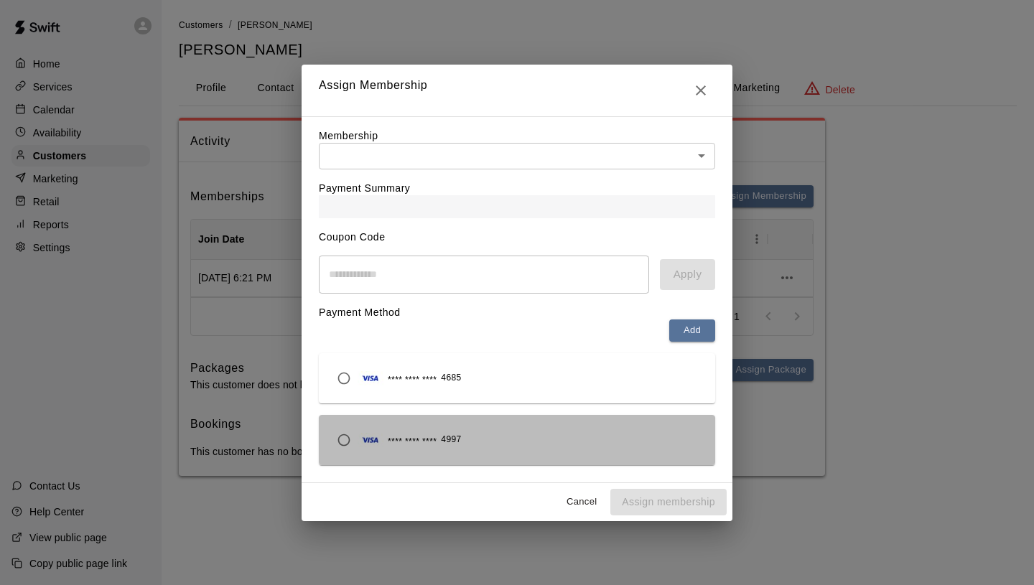
click at [542, 435] on div "**** **** **** 4997" at bounding box center [517, 440] width 374 height 27
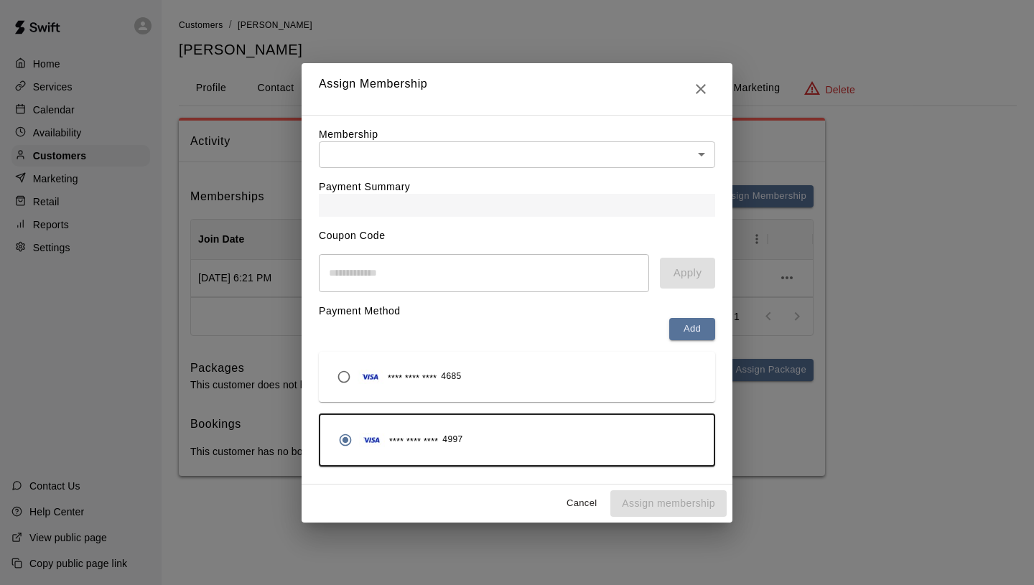
click at [508, 162] on body "Home Services Calendar Availability Customers Marketing Retail Reports Settings…" at bounding box center [517, 252] width 1034 height 505
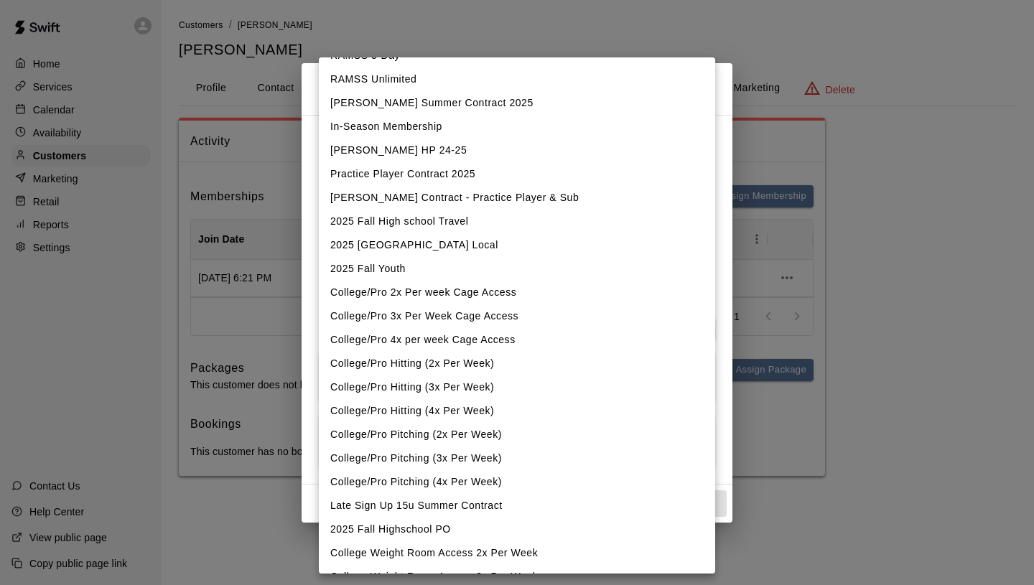
scroll to position [162, 0]
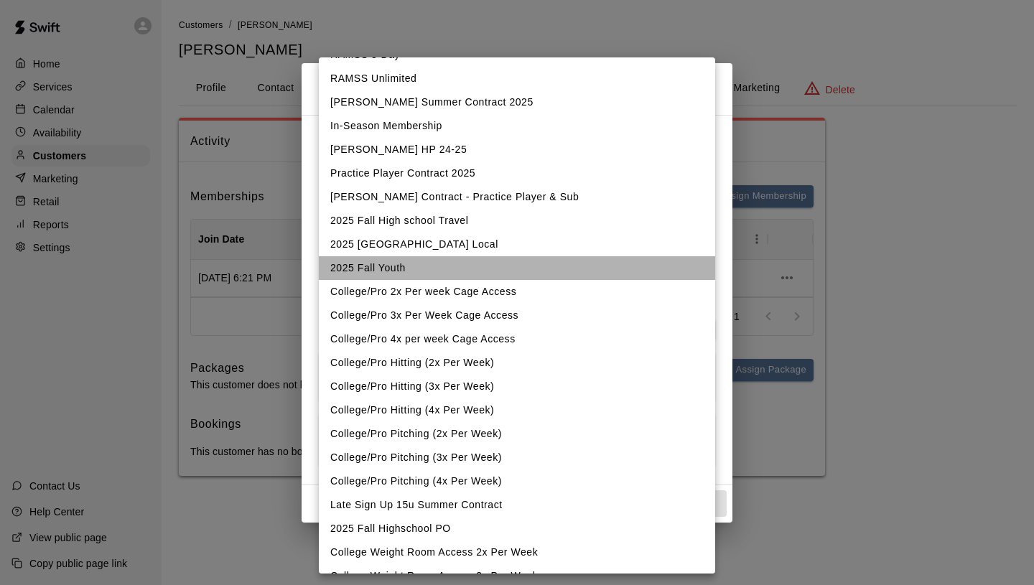
click at [404, 264] on li "2025 Fall Youth" at bounding box center [517, 268] width 397 height 24
type input "**********"
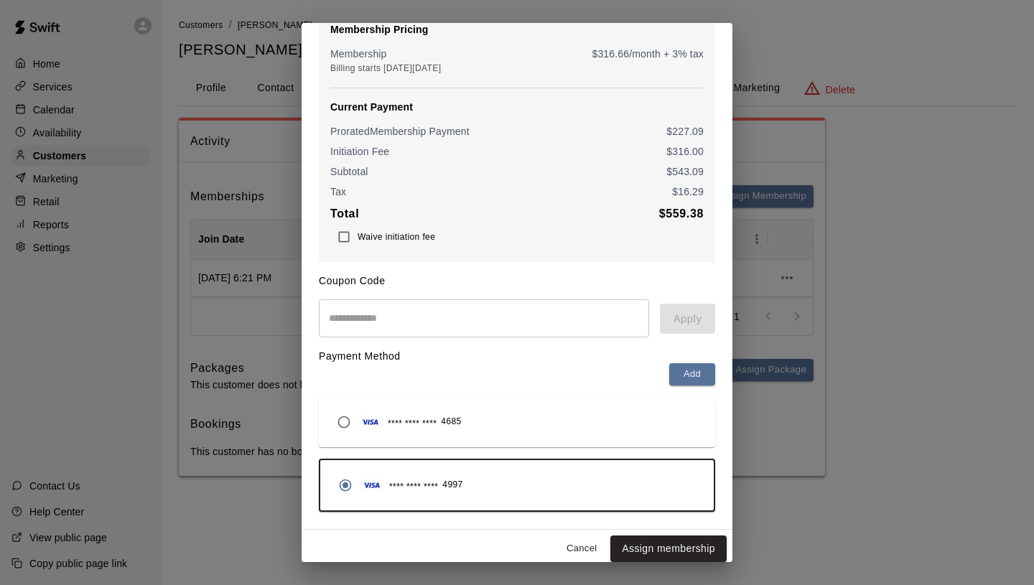
scroll to position [149, 0]
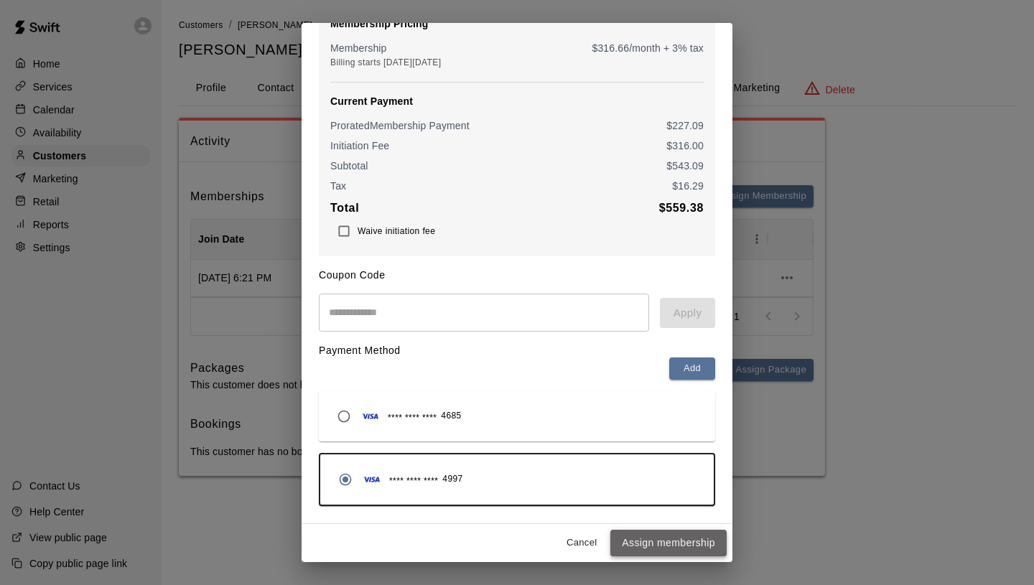
click at [690, 538] on button "Assign membership" at bounding box center [669, 543] width 116 height 27
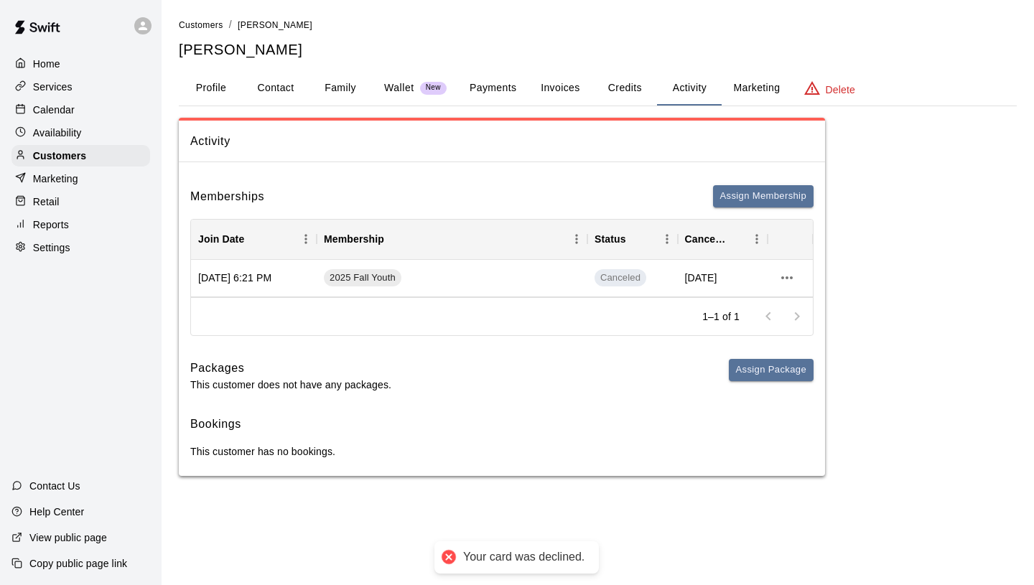
scroll to position [0, 0]
click at [780, 276] on icon "more actions" at bounding box center [787, 277] width 17 height 17
click at [782, 279] on div at bounding box center [517, 292] width 1034 height 585
click at [782, 279] on icon "more actions" at bounding box center [787, 278] width 11 height 3
click at [603, 350] on div at bounding box center [517, 292] width 1034 height 585
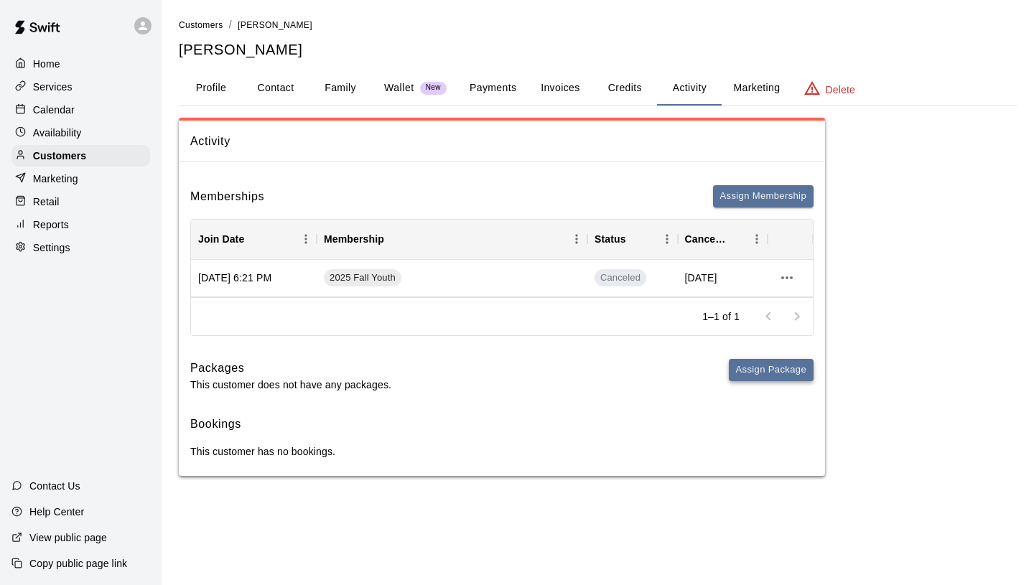
click at [757, 375] on button "Assign Package" at bounding box center [771, 370] width 85 height 22
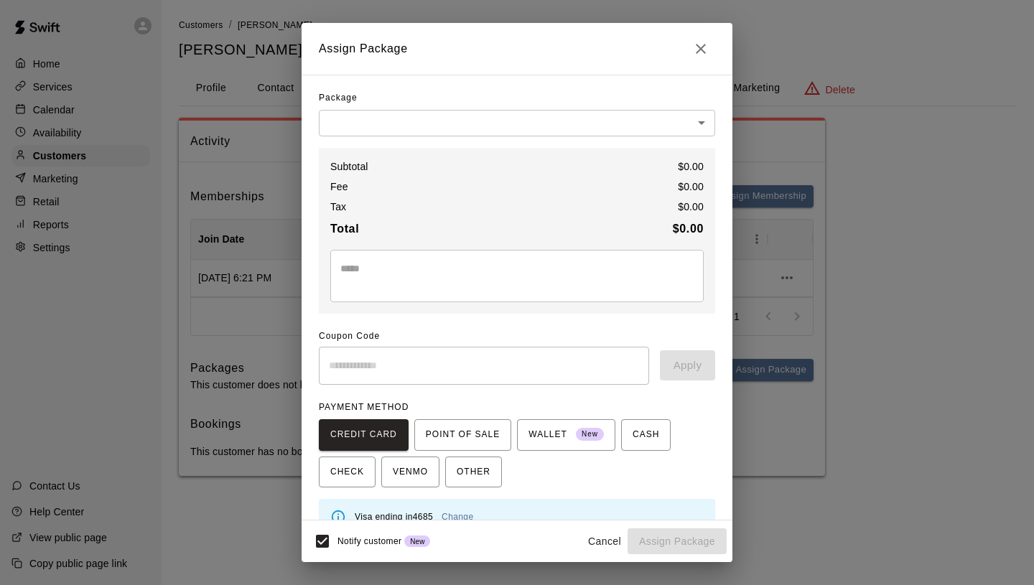
click at [396, 111] on body "Home Services Calendar Availability Customers Marketing Retail Reports Settings…" at bounding box center [517, 252] width 1034 height 505
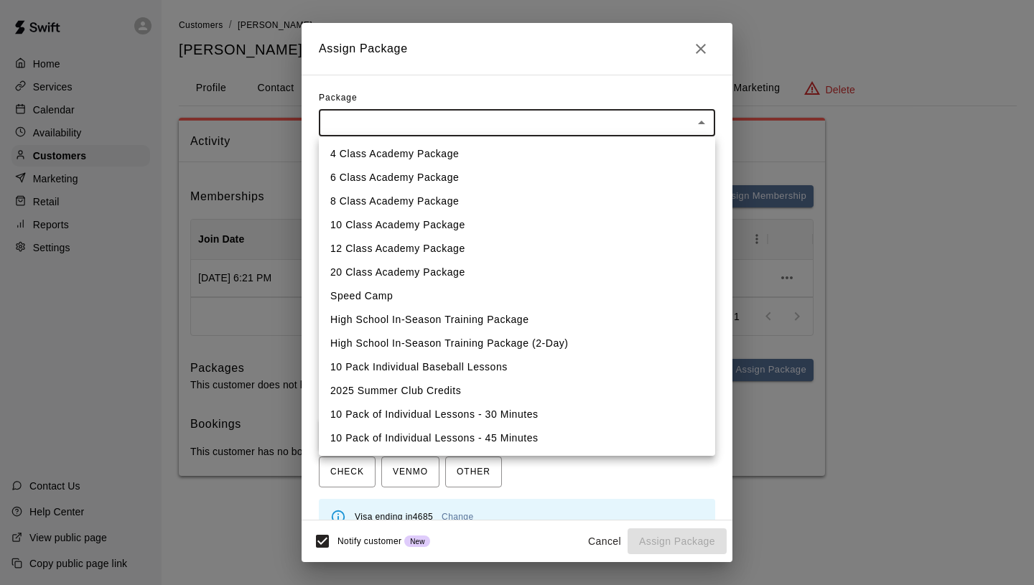
click at [706, 53] on div at bounding box center [517, 292] width 1034 height 585
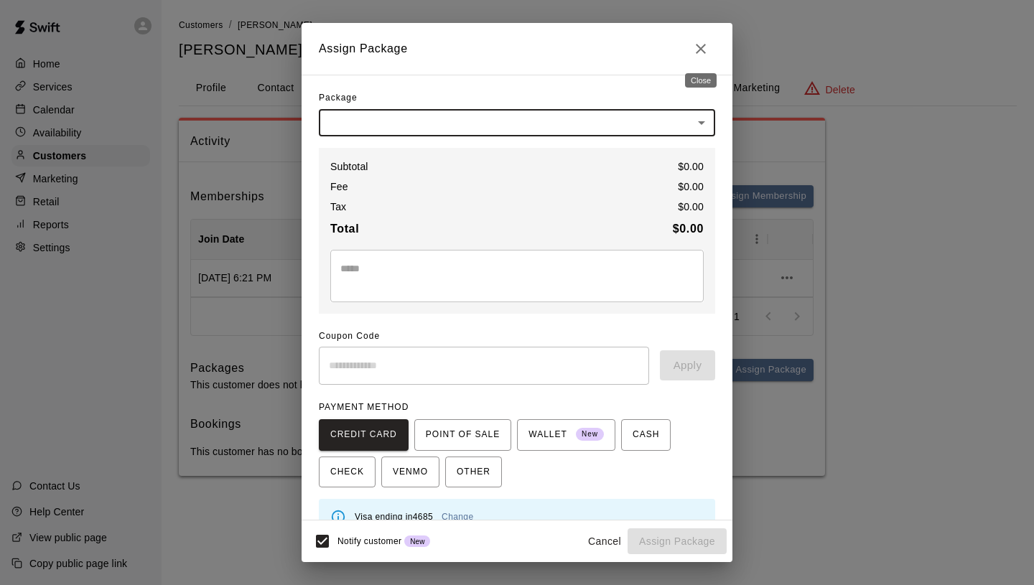
click at [698, 50] on icon "Close" at bounding box center [701, 49] width 10 height 10
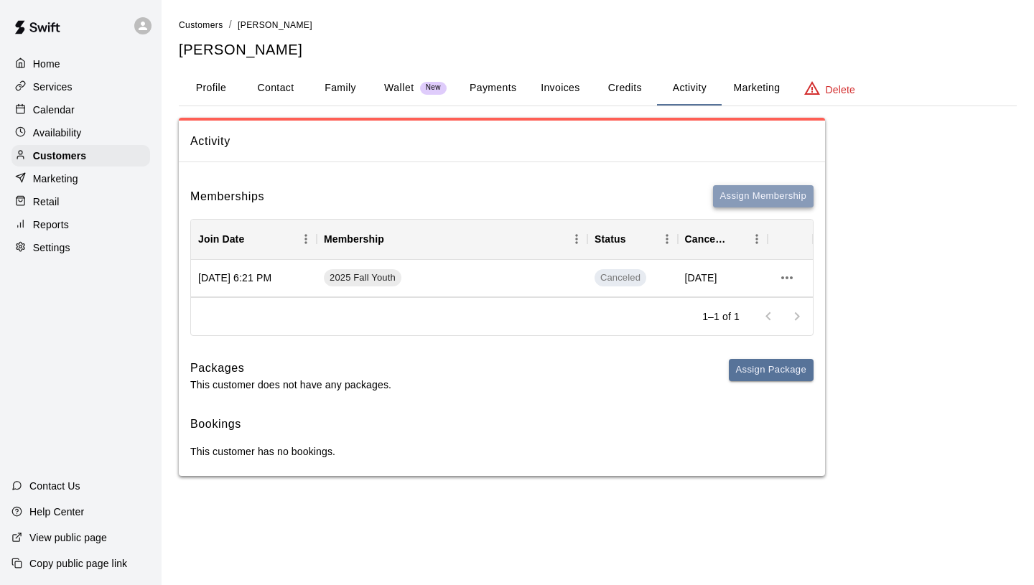
click at [743, 197] on button "Assign Membership" at bounding box center [763, 196] width 101 height 22
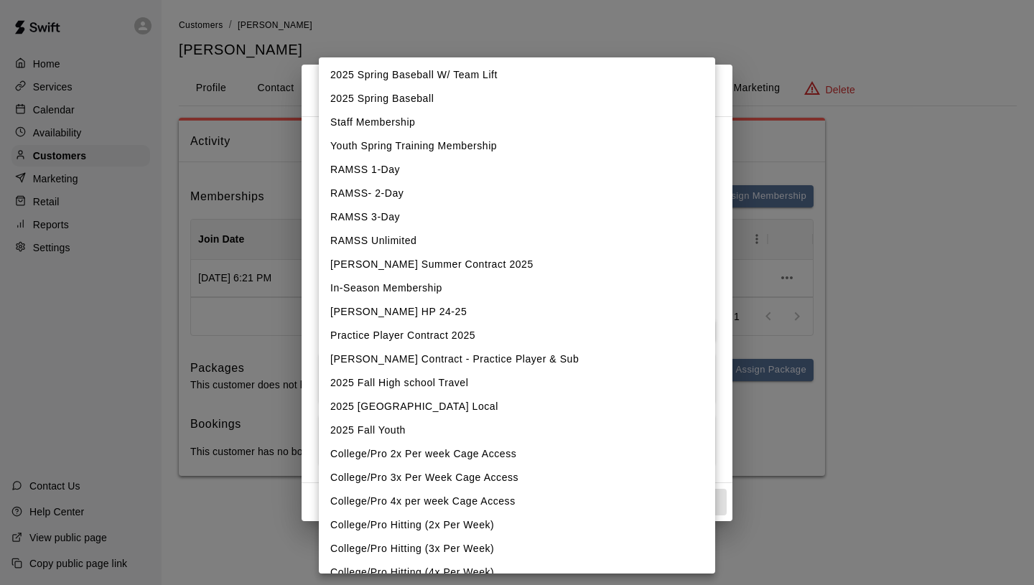
click at [464, 149] on body "Home Services Calendar Availability Customers Marketing Retail Reports Settings…" at bounding box center [517, 252] width 1034 height 505
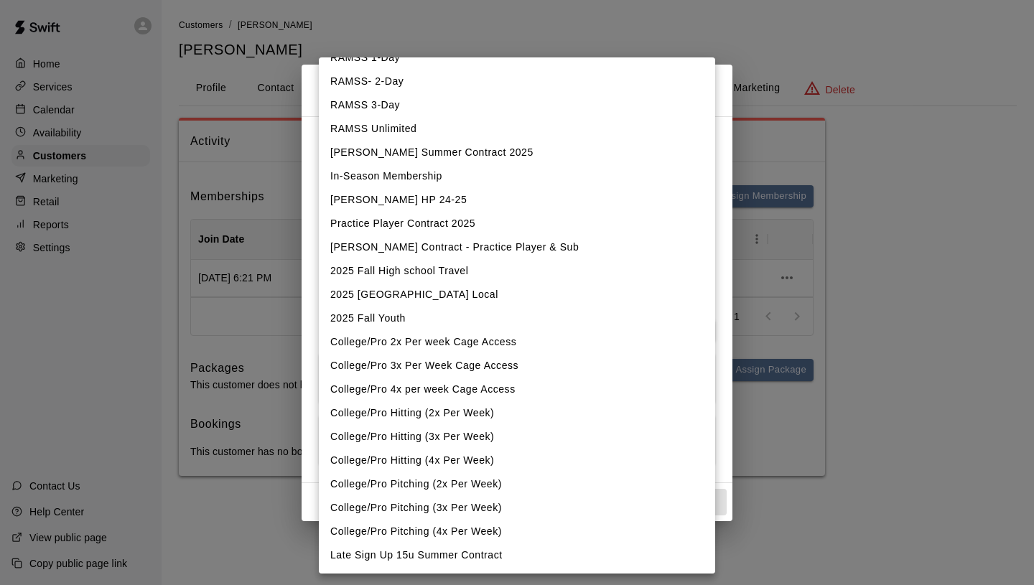
scroll to position [111, 0]
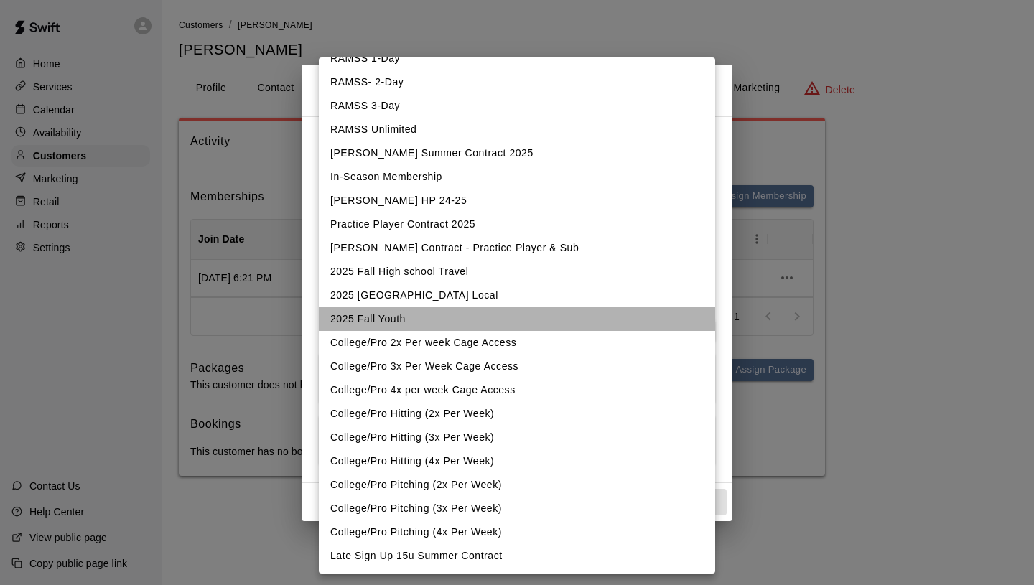
click at [412, 322] on li "2025 Fall Youth" at bounding box center [517, 319] width 397 height 24
type input "**********"
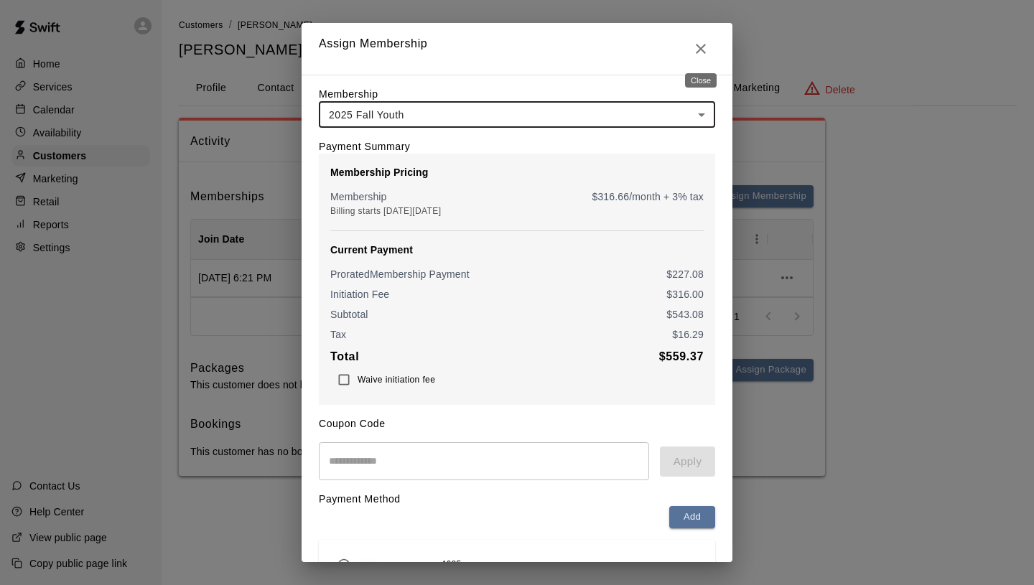
click at [695, 47] on icon "Close" at bounding box center [700, 48] width 17 height 17
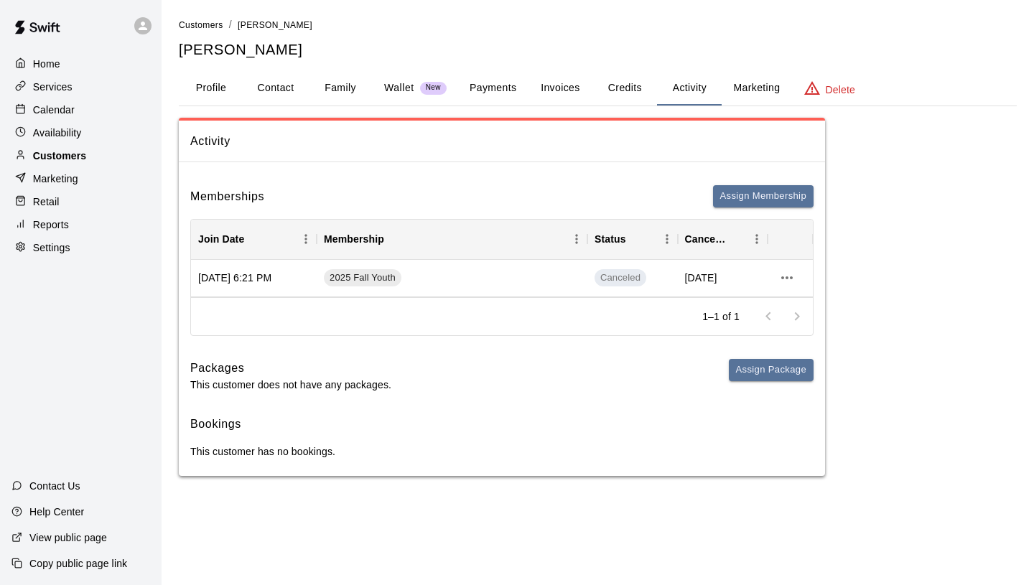
click at [93, 154] on div "Customers" at bounding box center [80, 156] width 139 height 22
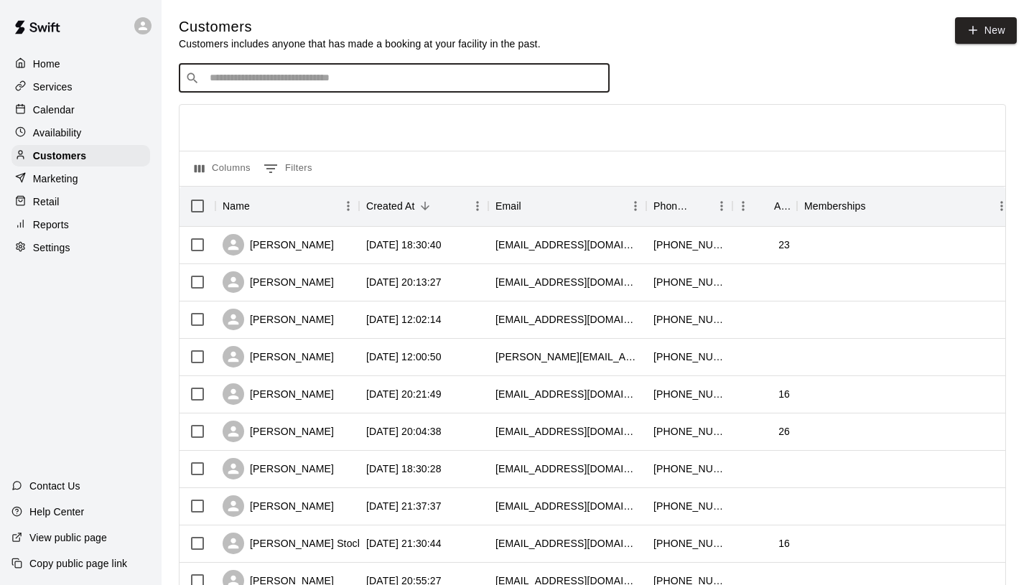
click at [281, 75] on input "Search customers by name or email" at bounding box center [404, 78] width 398 height 14
type input "*****"
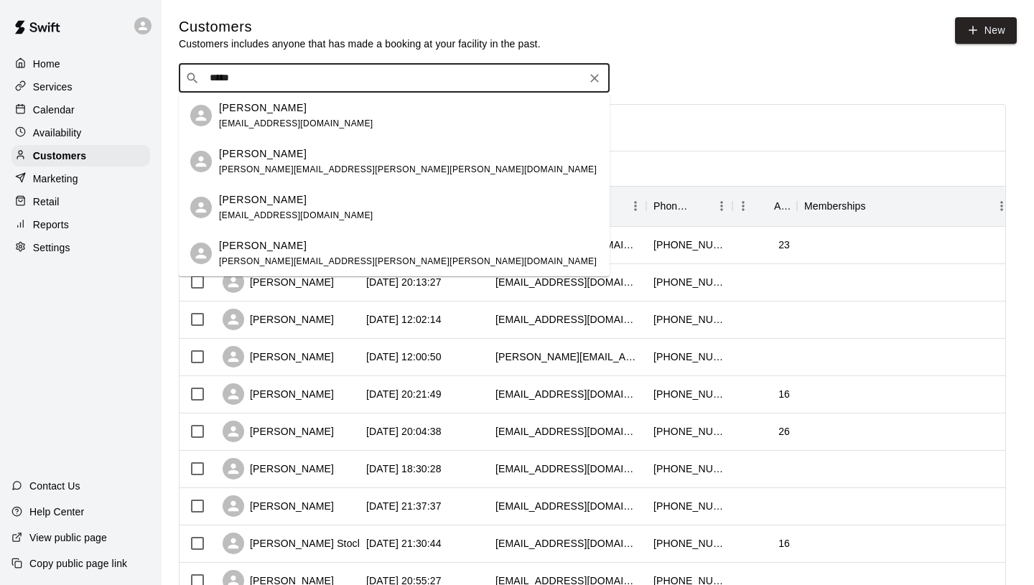
click at [293, 119] on span "[EMAIL_ADDRESS][DOMAIN_NAME]" at bounding box center [296, 124] width 154 height 10
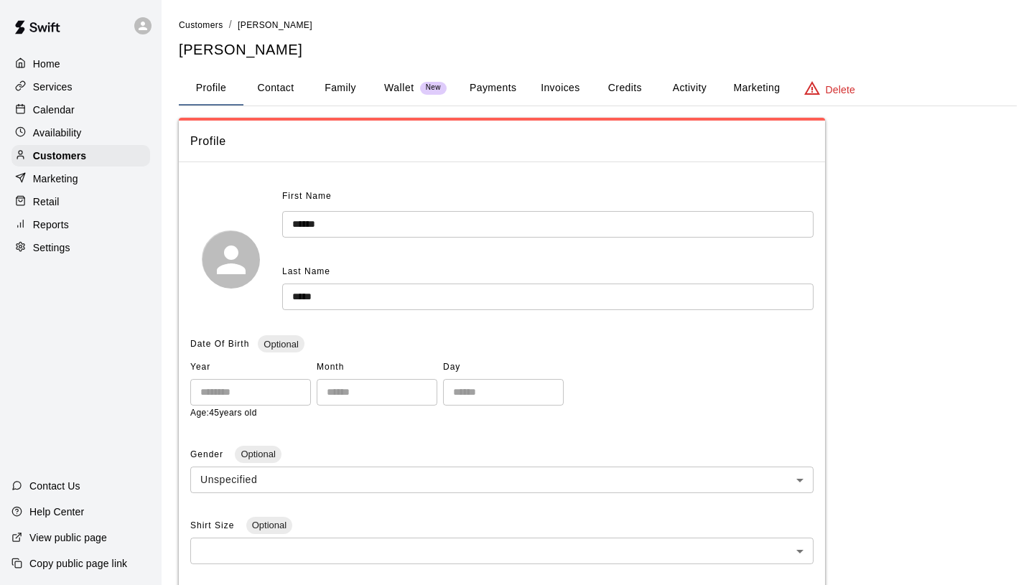
click at [400, 85] on p "Wallet" at bounding box center [399, 87] width 30 height 15
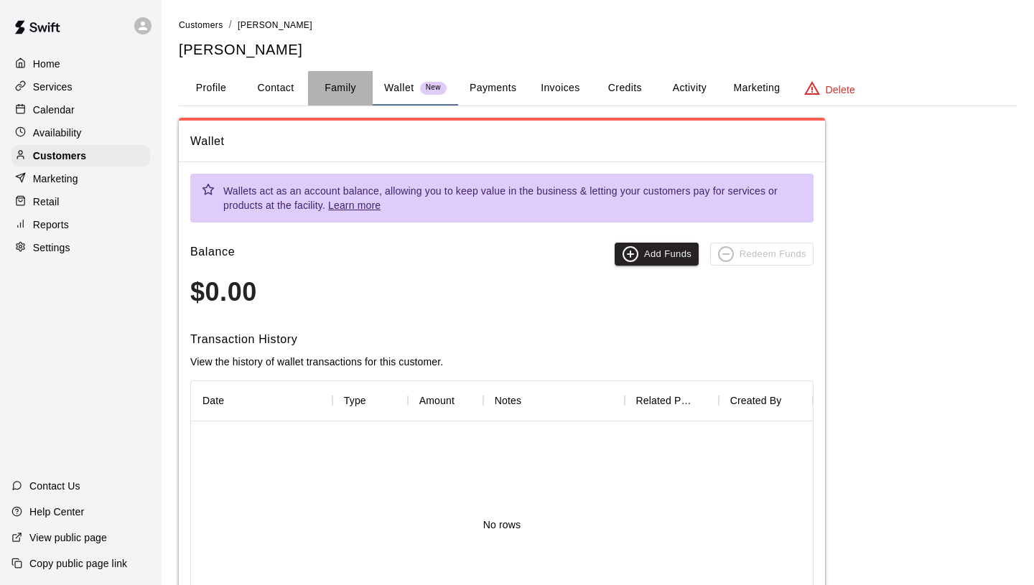
click at [335, 86] on button "Family" at bounding box center [340, 88] width 65 height 34
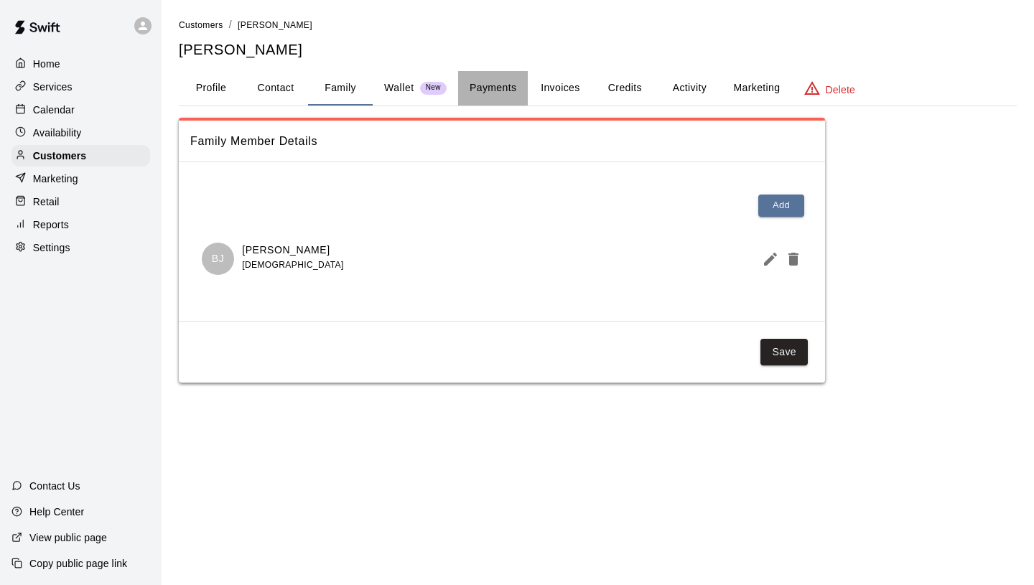
click at [483, 88] on button "Payments" at bounding box center [493, 88] width 70 height 34
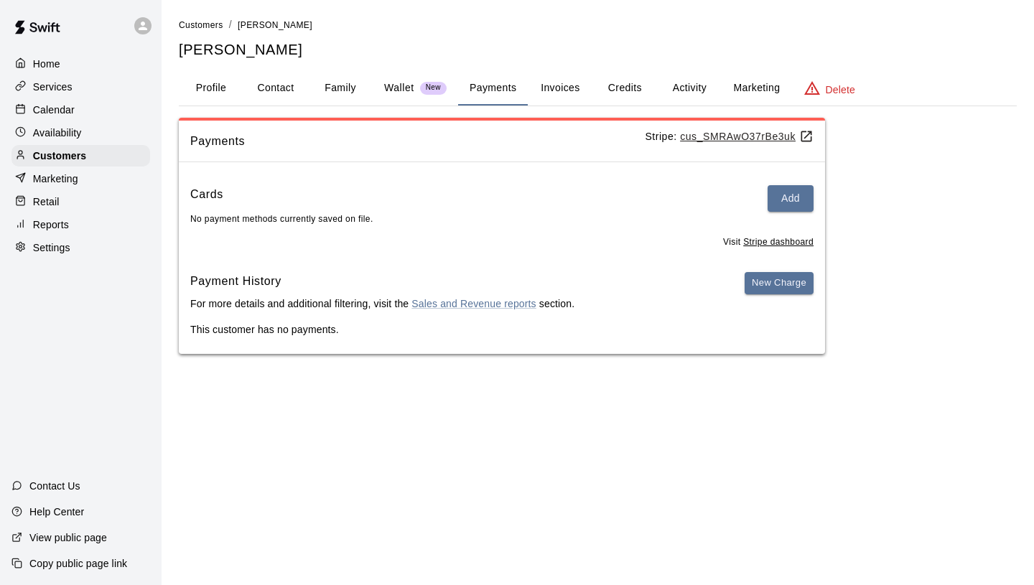
click at [327, 93] on button "Family" at bounding box center [340, 88] width 65 height 34
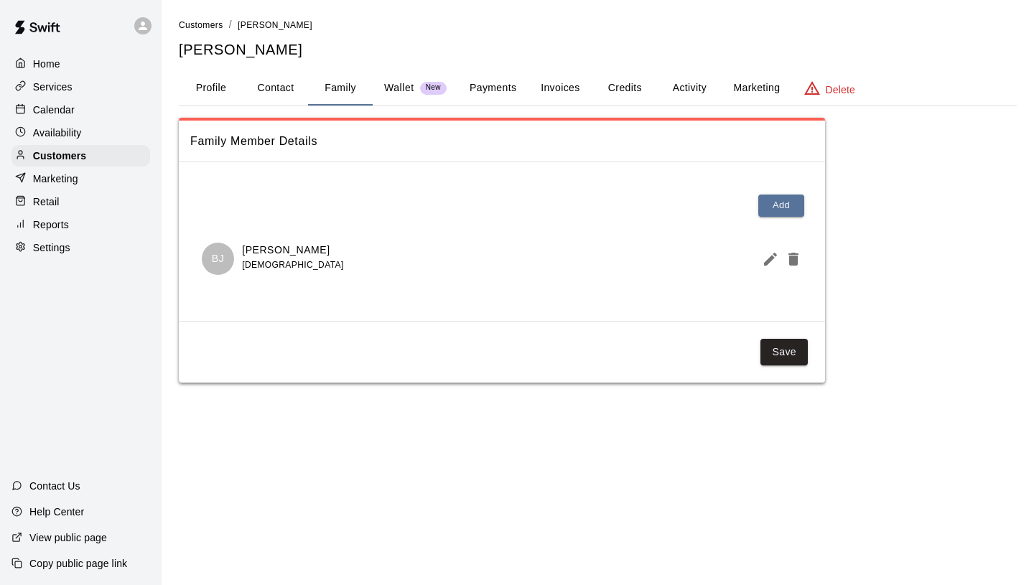
click at [216, 260] on p "BJ" at bounding box center [218, 258] width 12 height 15
click at [108, 152] on div "Customers" at bounding box center [80, 156] width 139 height 22
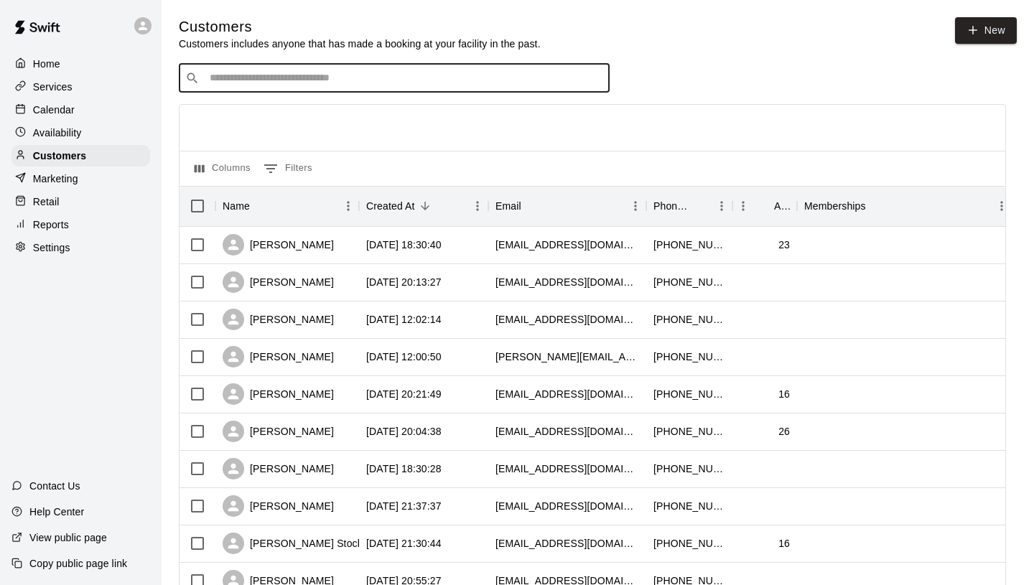
click at [287, 71] on input "Search customers by name or email" at bounding box center [404, 78] width 398 height 14
type input "*****"
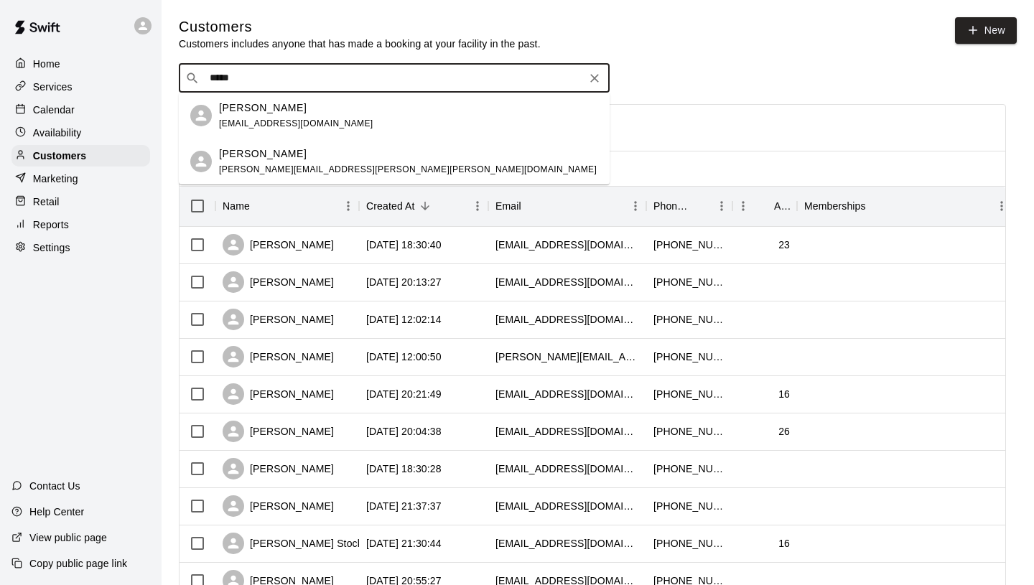
click at [252, 157] on p "[PERSON_NAME]" at bounding box center [263, 154] width 88 height 15
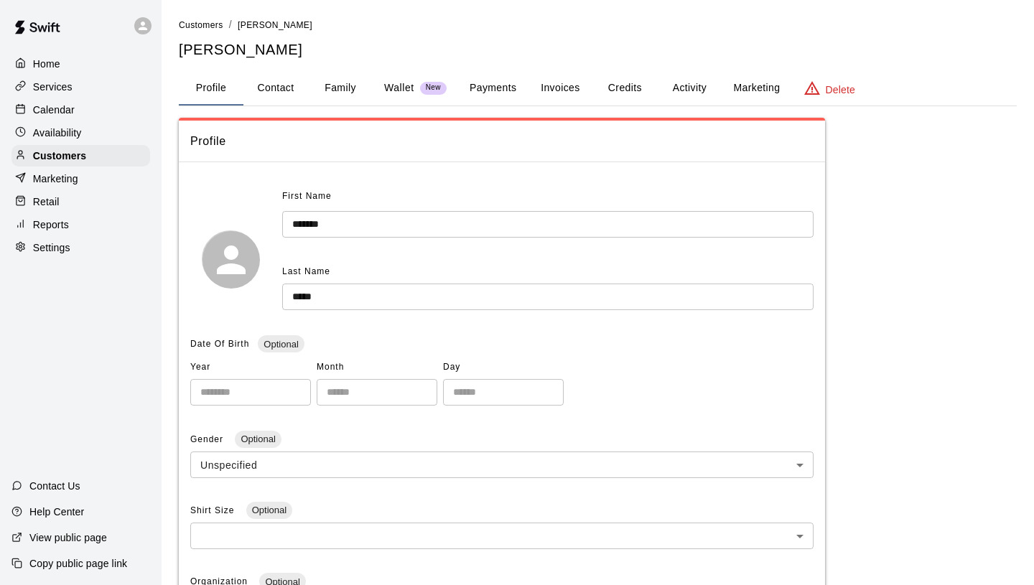
click at [488, 92] on button "Payments" at bounding box center [493, 88] width 70 height 34
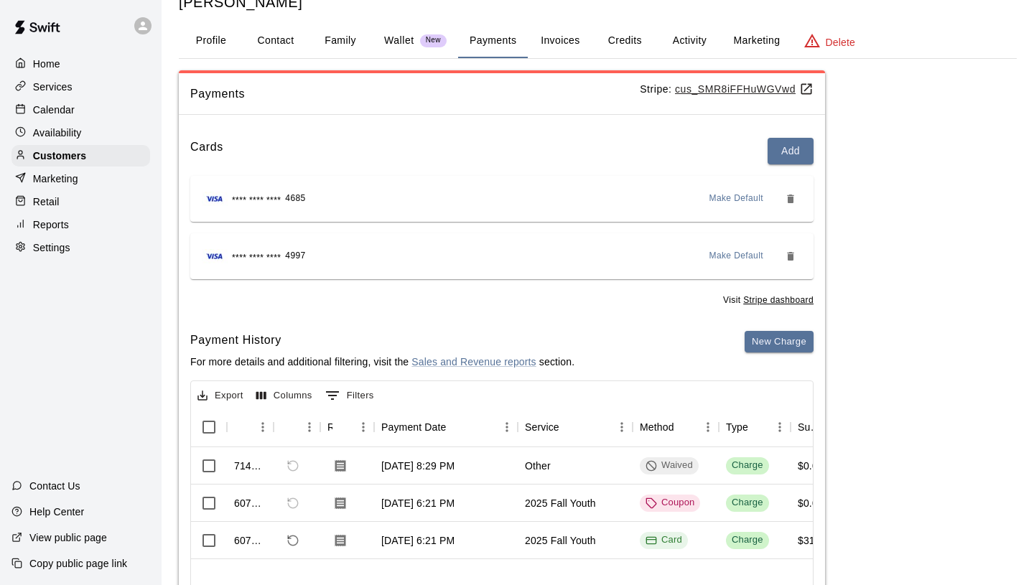
scroll to position [56, 0]
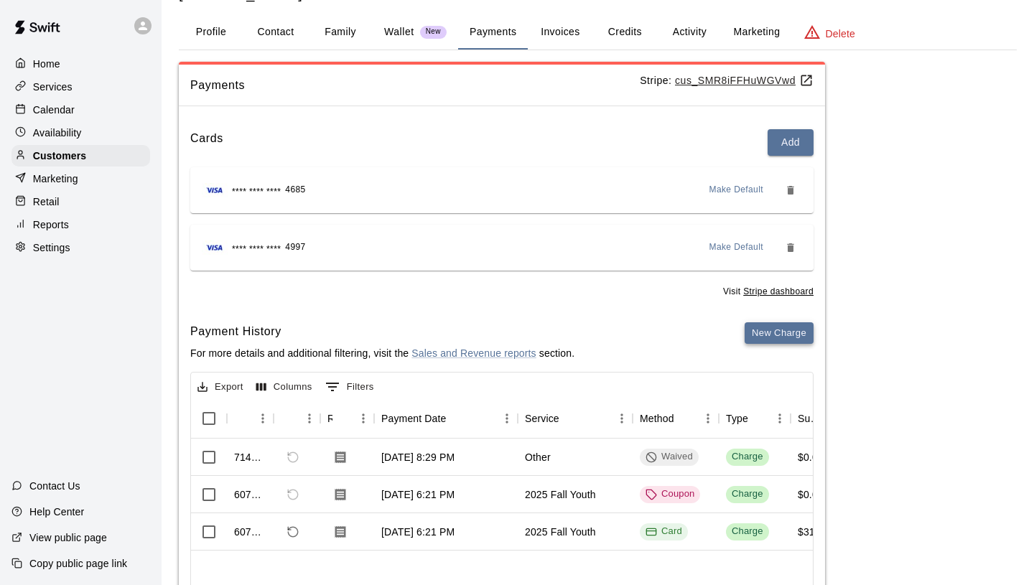
click at [772, 328] on button "New Charge" at bounding box center [779, 334] width 69 height 22
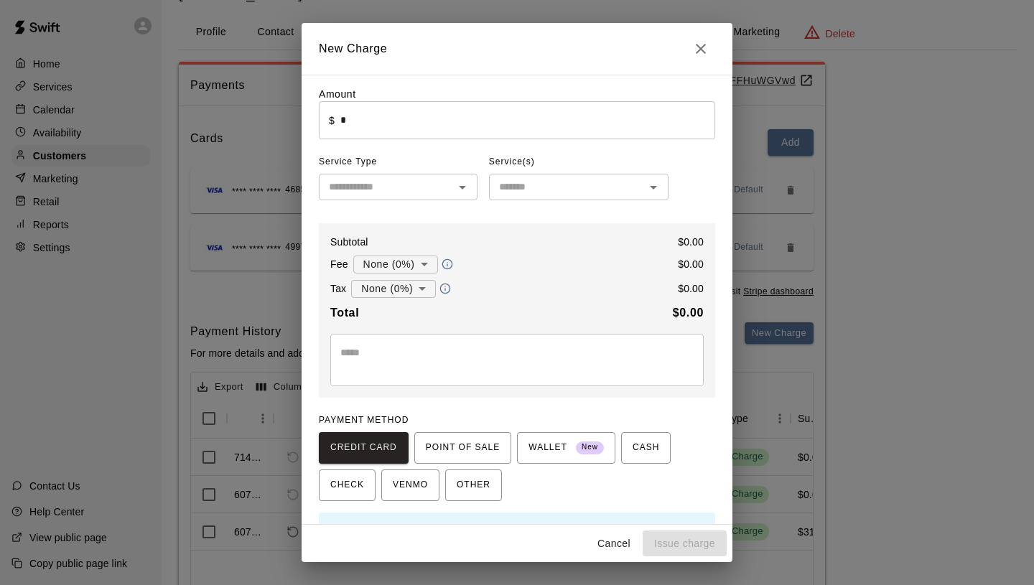
click at [401, 131] on input "*" at bounding box center [527, 120] width 375 height 38
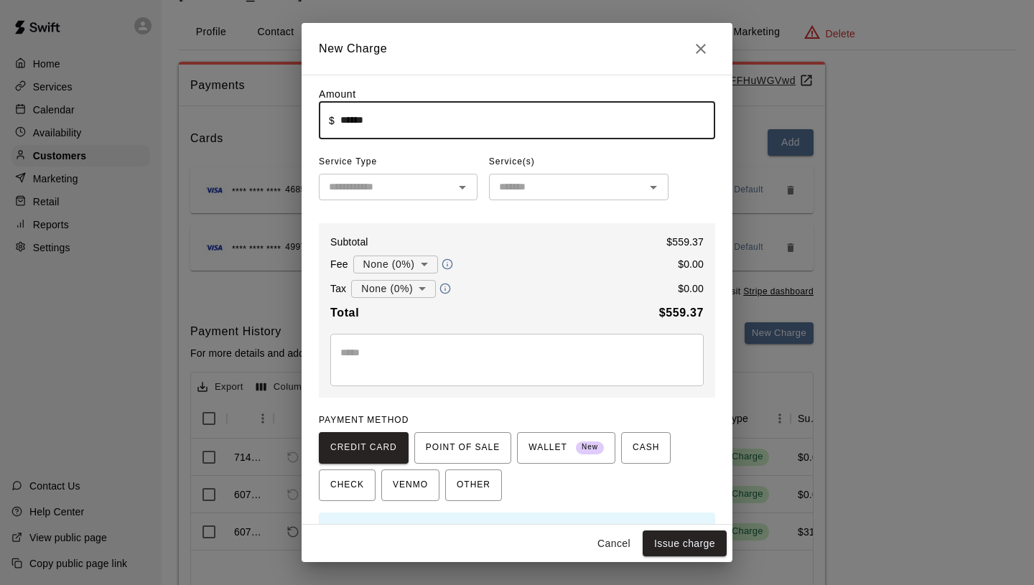
type input "******"
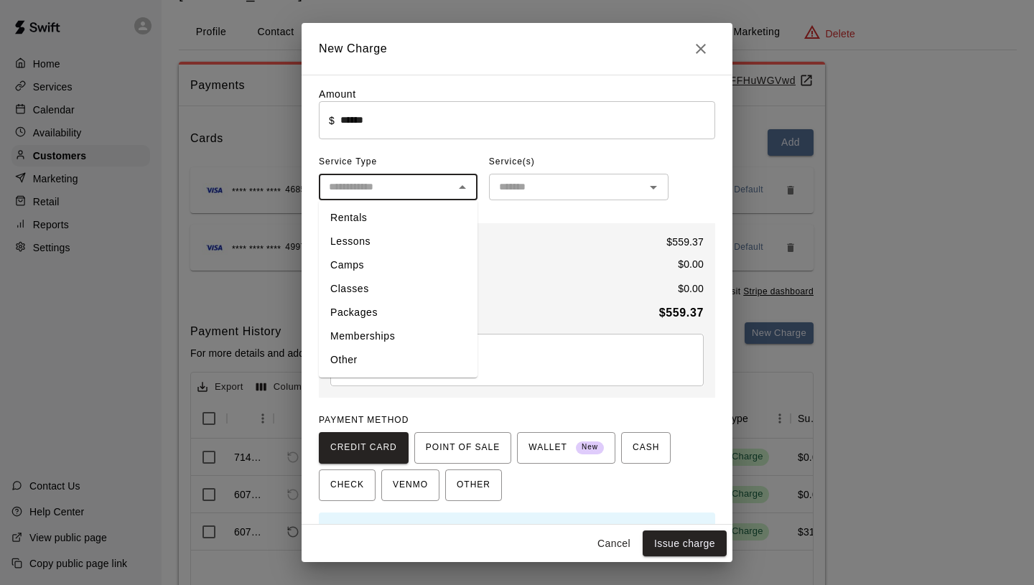
click at [369, 192] on input "text" at bounding box center [386, 187] width 126 height 18
click at [365, 338] on li "Memberships" at bounding box center [398, 337] width 159 height 24
type input "**********"
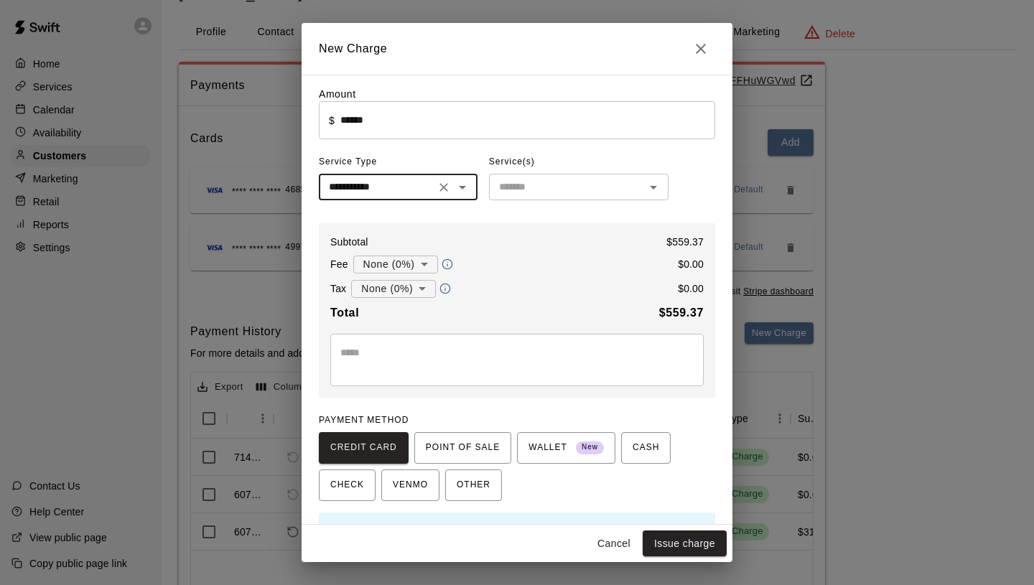
click at [547, 180] on input "text" at bounding box center [567, 187] width 147 height 18
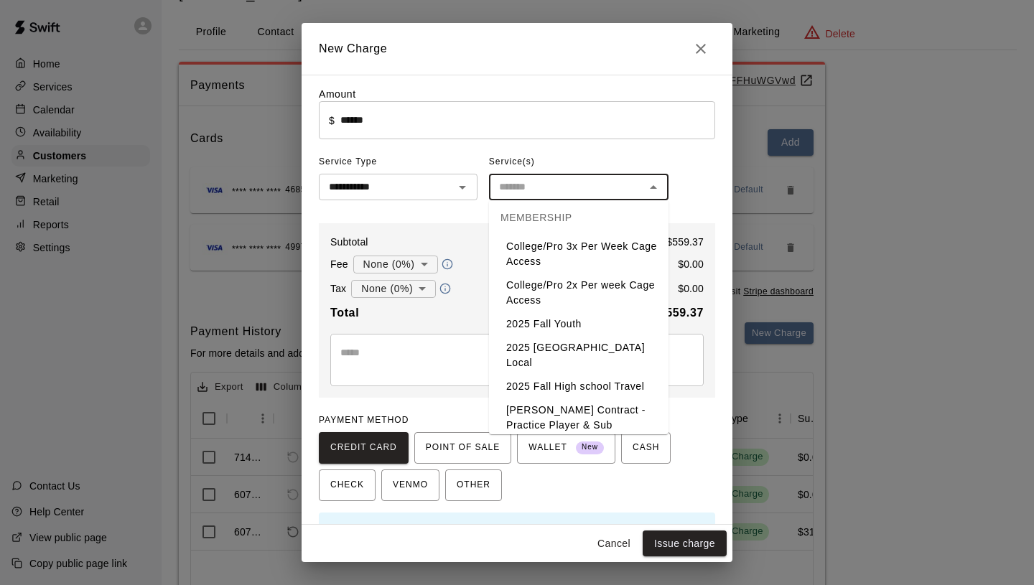
scroll to position [670, 0]
click at [552, 319] on li "2025 Fall Youth" at bounding box center [579, 322] width 180 height 24
type input "**********"
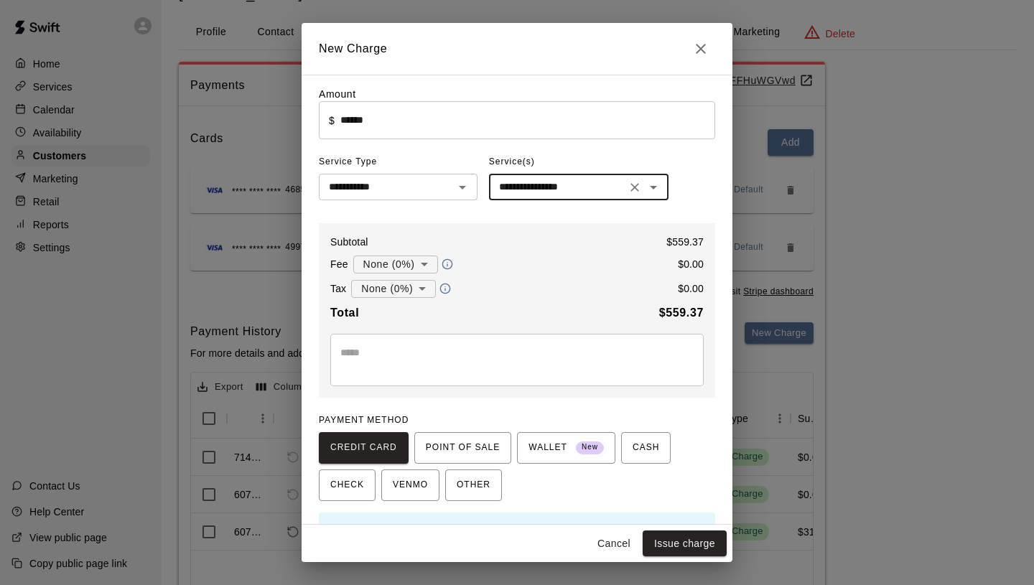
click at [402, 264] on body "**********" at bounding box center [517, 335] width 1034 height 783
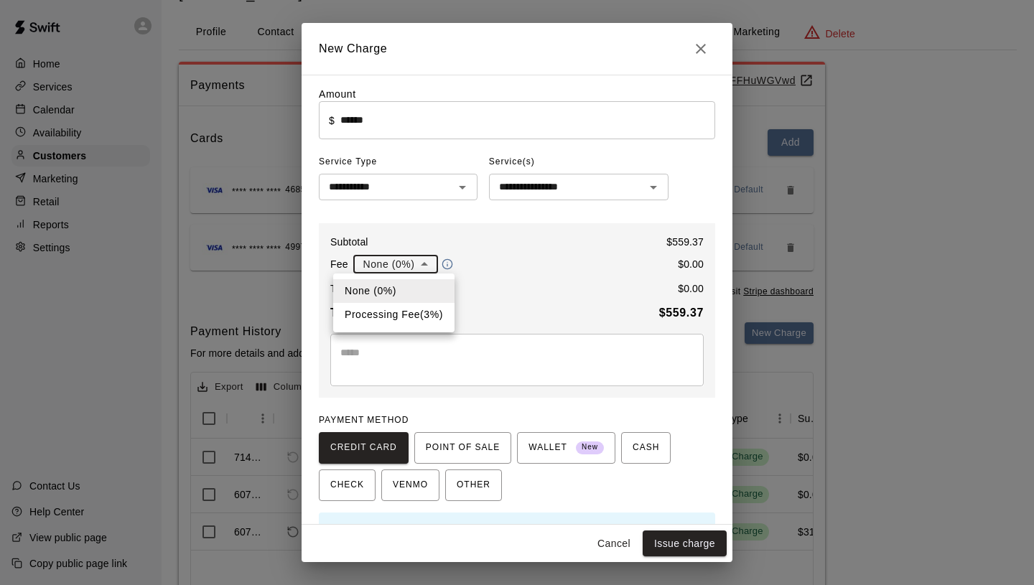
click at [417, 246] on div at bounding box center [517, 292] width 1034 height 585
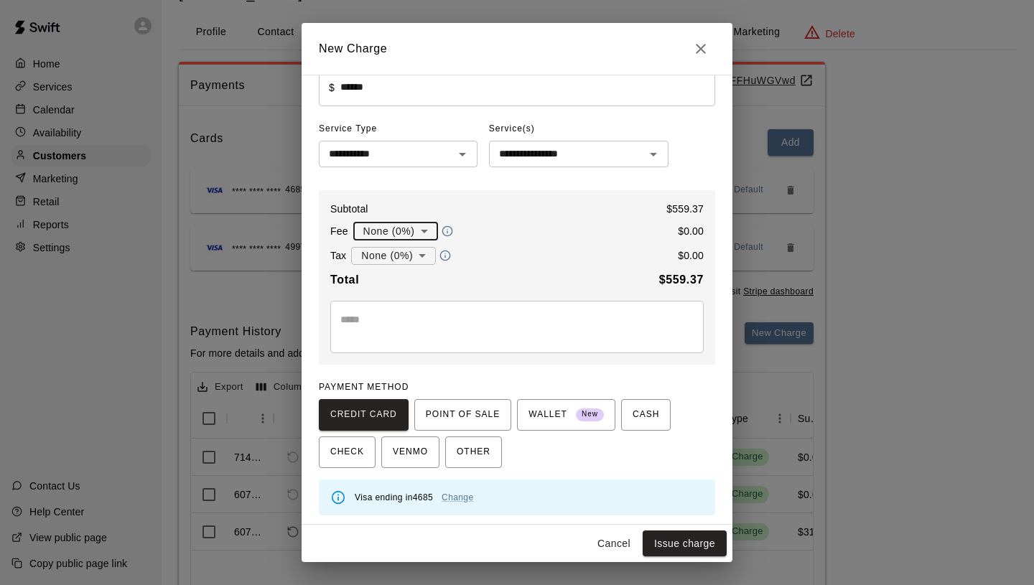
scroll to position [36, 0]
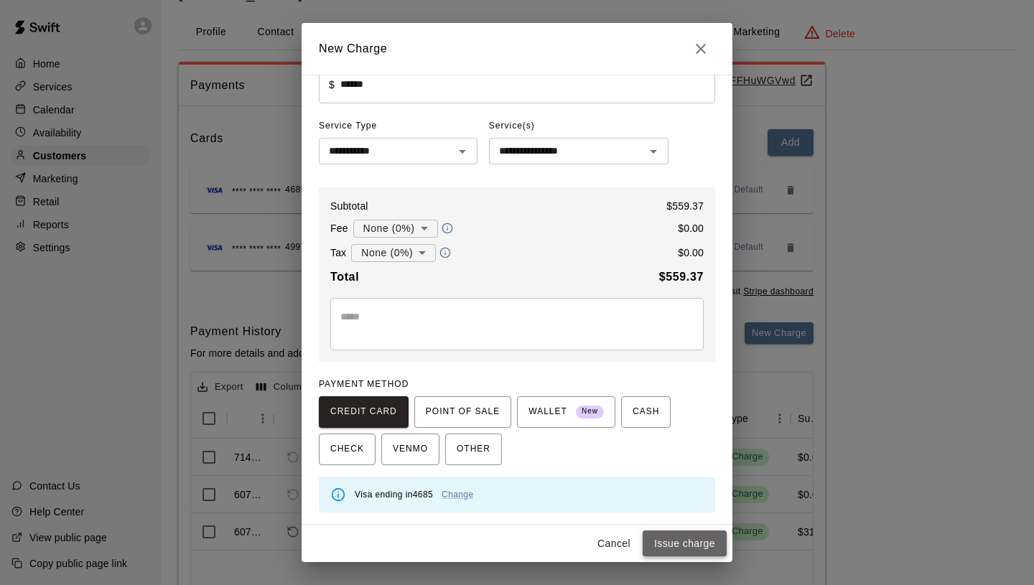
click at [703, 542] on button "Issue charge" at bounding box center [685, 544] width 84 height 27
type input "*"
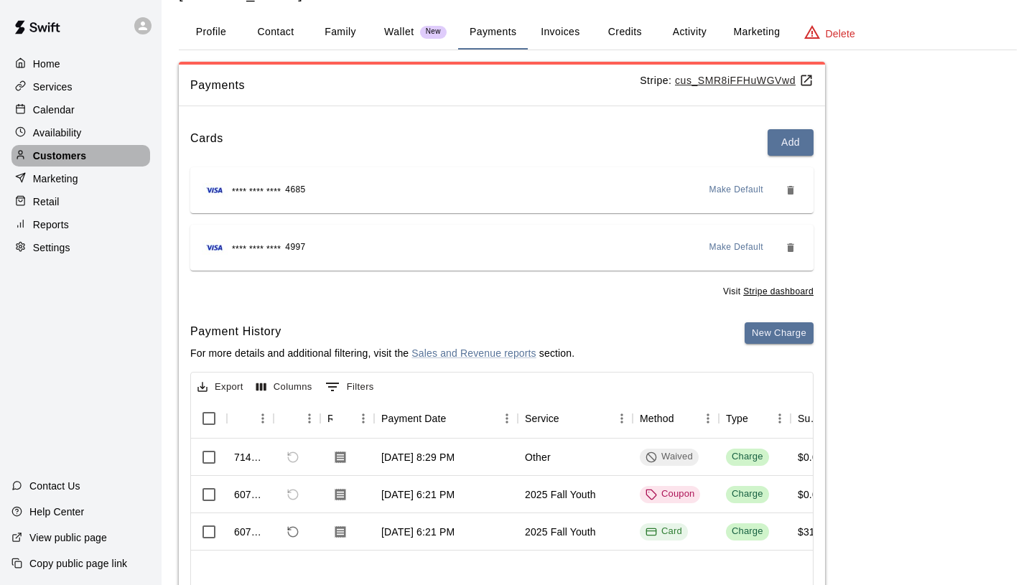
click at [95, 151] on div "Customers" at bounding box center [80, 156] width 139 height 22
